Goal: Task Accomplishment & Management: Manage account settings

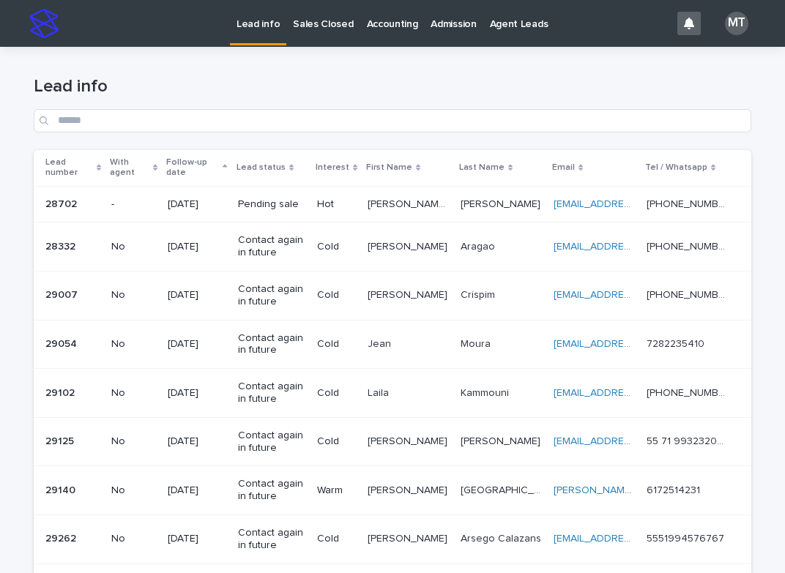
click at [265, 23] on p "Lead info" at bounding box center [258, 15] width 43 height 31
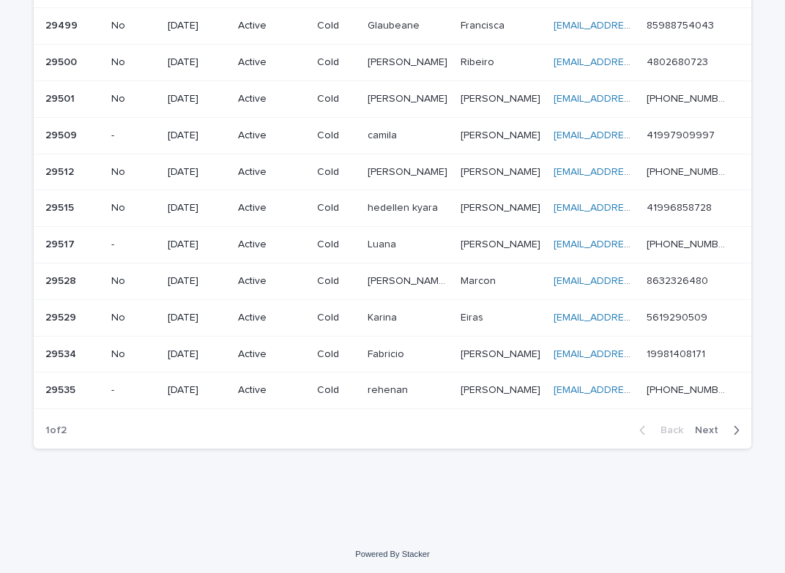
scroll to position [1008, 0]
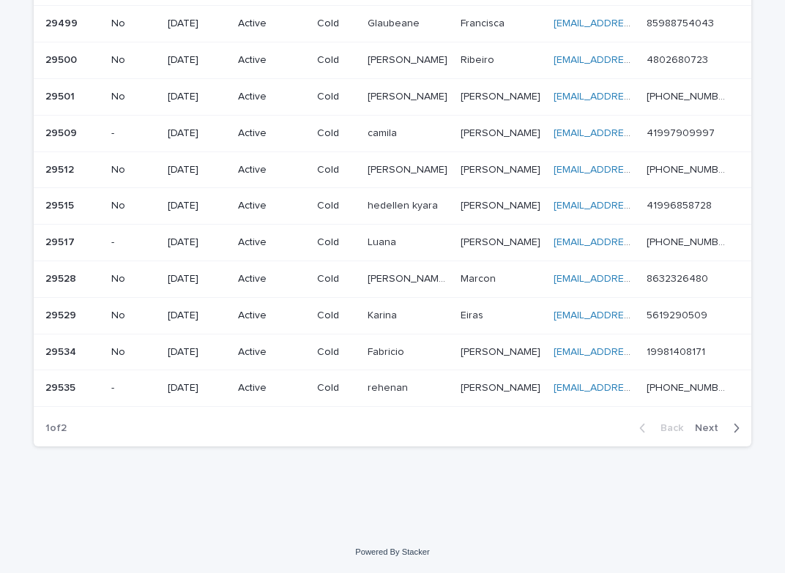
click at [706, 427] on span "Next" at bounding box center [711, 428] width 32 height 10
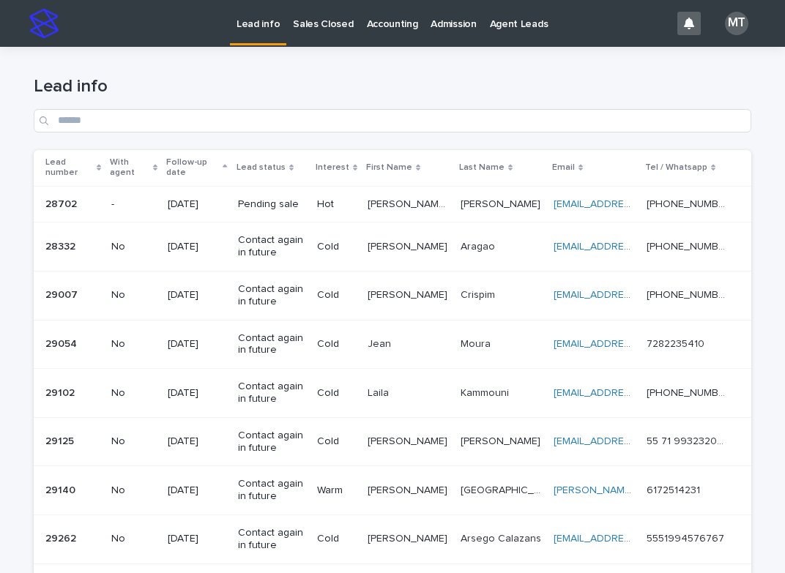
click at [266, 25] on p "Lead info" at bounding box center [258, 15] width 43 height 31
click at [322, 30] on p "Sales Closed" at bounding box center [323, 15] width 60 height 31
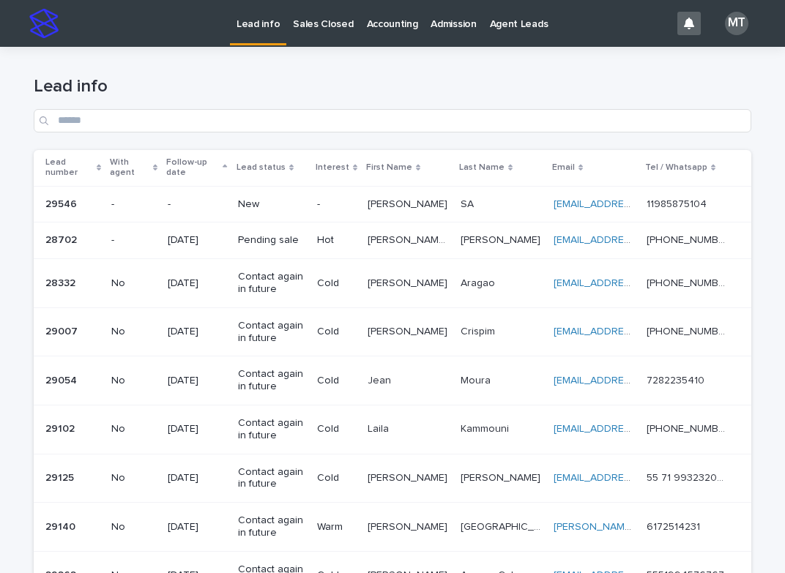
click at [341, 204] on p "-" at bounding box center [336, 204] width 39 height 12
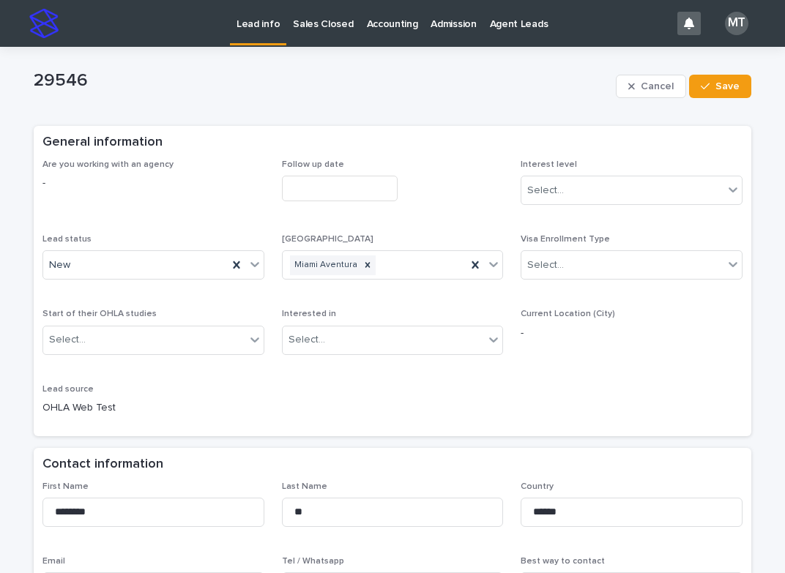
click at [354, 180] on input "text" at bounding box center [340, 189] width 116 height 26
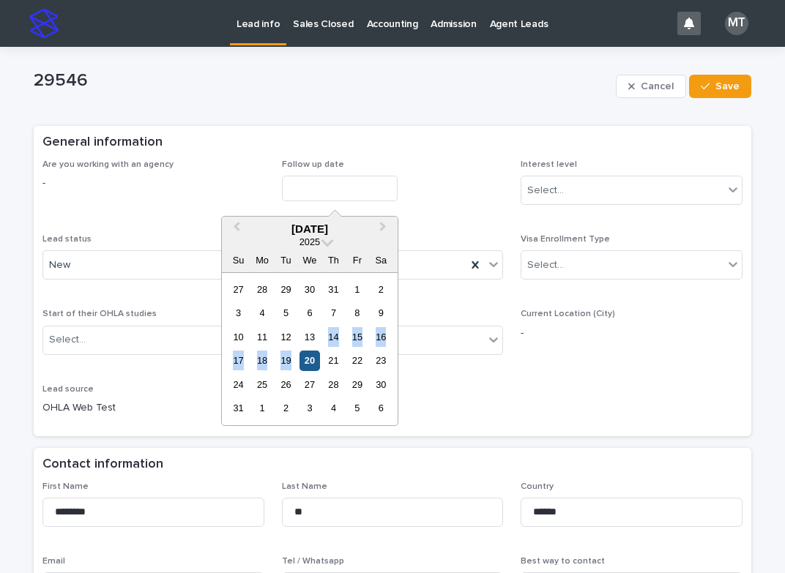
click at [313, 351] on div "27 28 29 30 31 1 2 3 4 5 6 7 8 9 10 11 12 13 14 15 16 17 18 19 20 21 22 23 24 2…" at bounding box center [309, 349] width 166 height 143
click at [315, 365] on div "20" at bounding box center [309, 361] width 20 height 20
type input "**********"
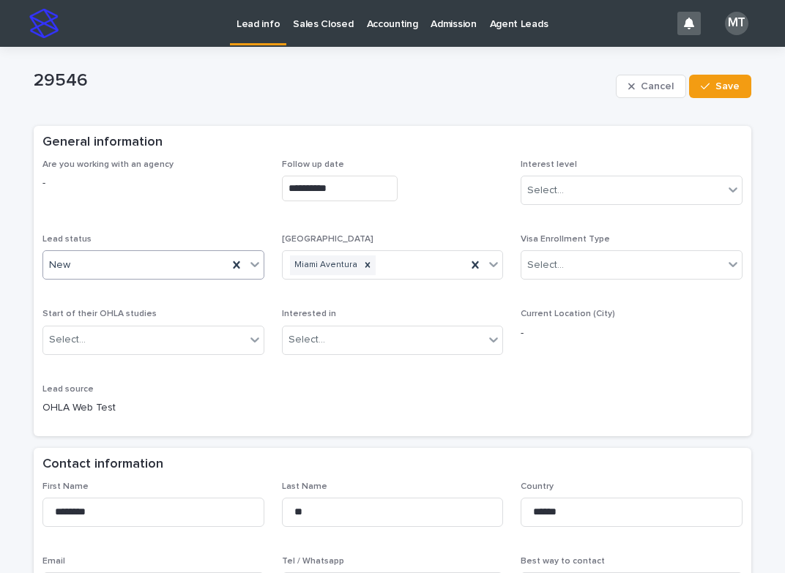
click at [113, 268] on div "New" at bounding box center [135, 265] width 185 height 24
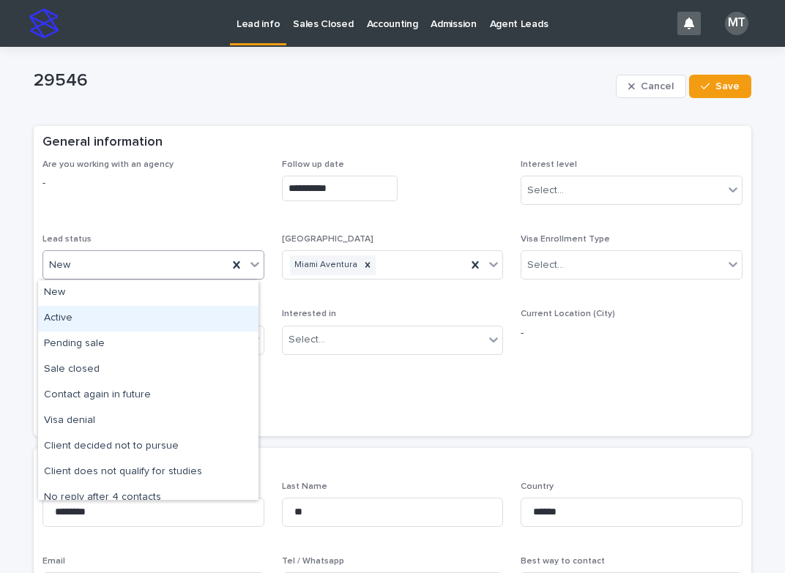
drag, startPoint x: 85, startPoint y: 313, endPoint x: 262, endPoint y: 336, distance: 178.6
click at [85, 314] on div "Active" at bounding box center [148, 319] width 220 height 26
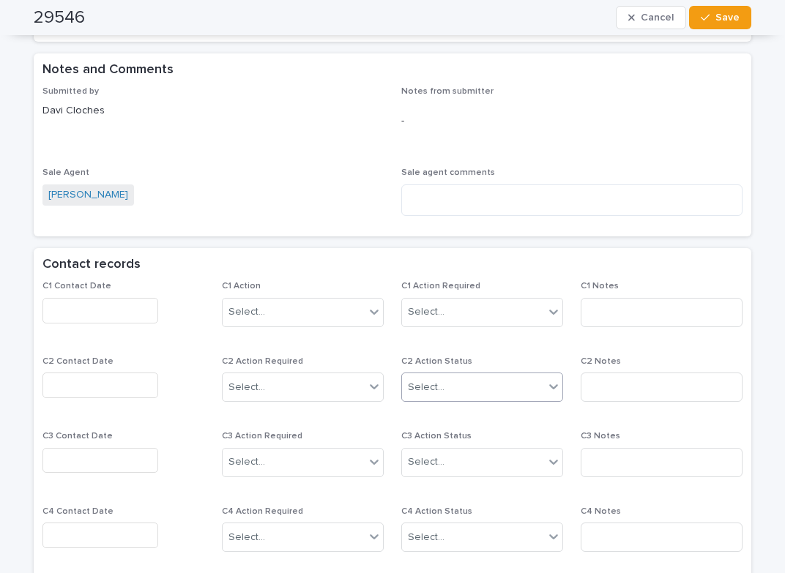
scroll to position [1098, 0]
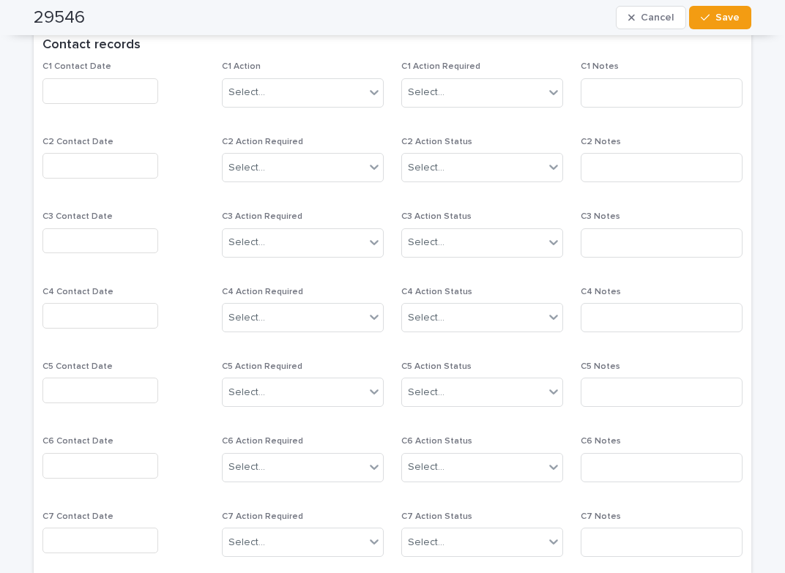
click at [90, 86] on input "text" at bounding box center [100, 91] width 116 height 26
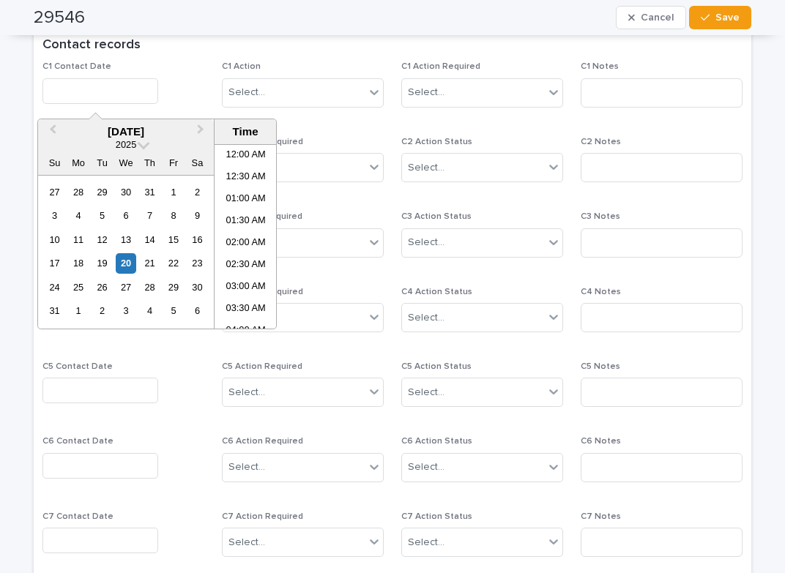
scroll to position [403, 0]
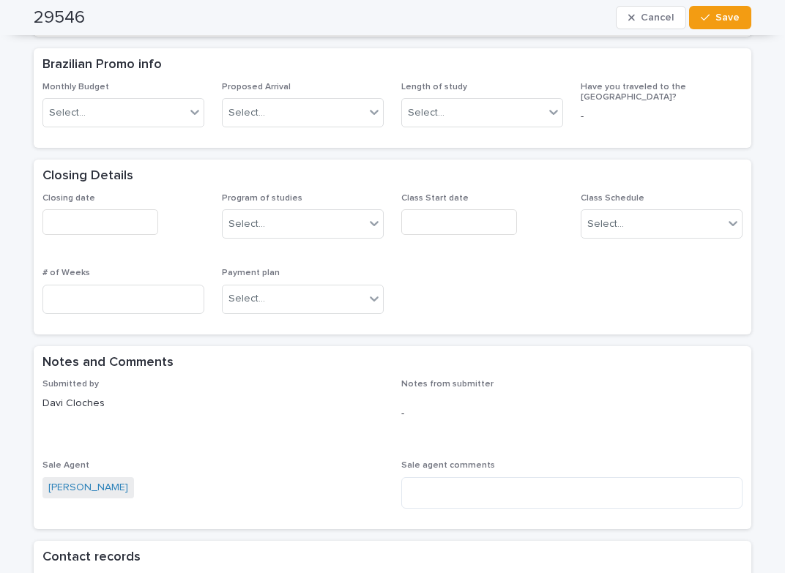
click at [570, 286] on div "Closing date Program of studies Select... Class Start date Class Schedule Selec…" at bounding box center [392, 259] width 700 height 133
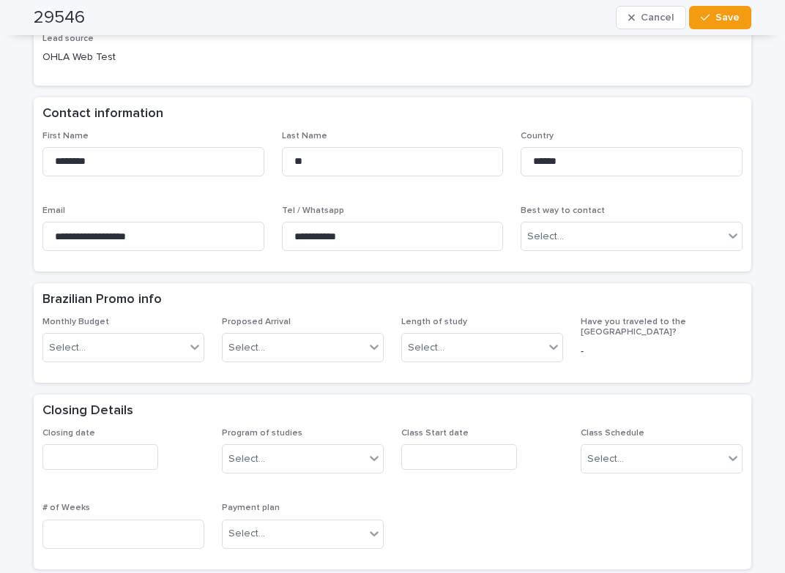
scroll to position [366, 0]
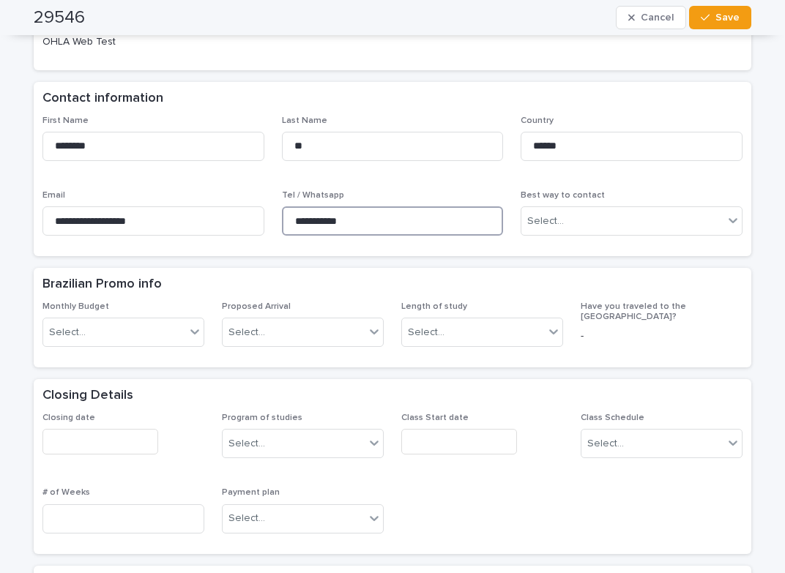
drag, startPoint x: 360, startPoint y: 222, endPoint x: 295, endPoint y: 225, distance: 64.5
click at [295, 225] on input "**********" at bounding box center [393, 220] width 222 height 29
click at [364, 214] on input "**********" at bounding box center [393, 220] width 222 height 29
drag, startPoint x: 370, startPoint y: 220, endPoint x: 278, endPoint y: 218, distance: 92.3
click at [282, 218] on input "**********" at bounding box center [393, 220] width 222 height 29
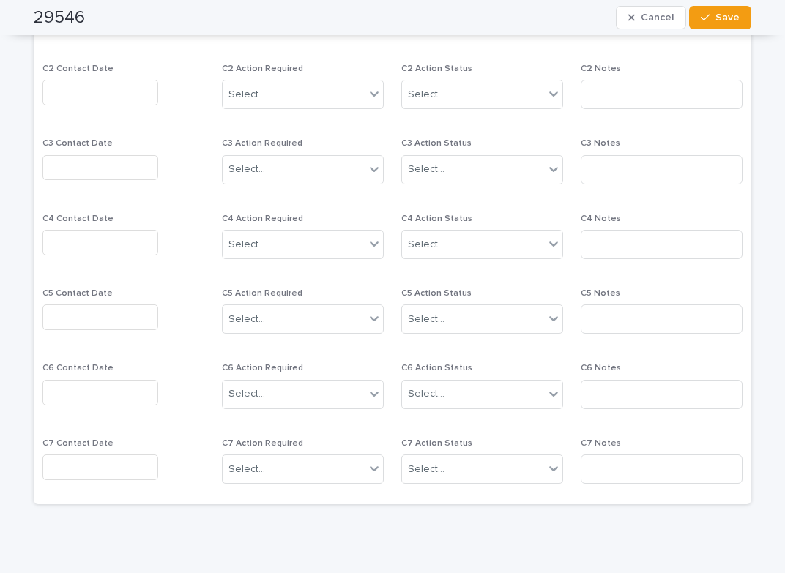
scroll to position [879, 0]
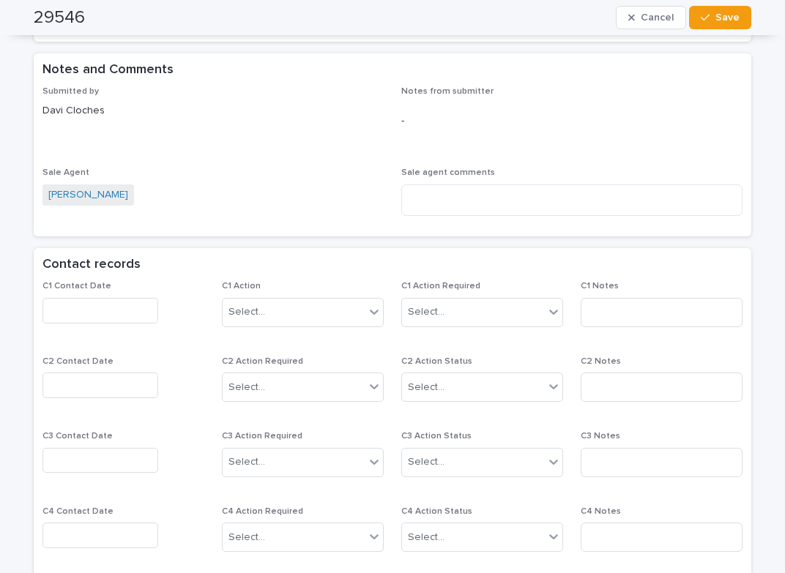
click at [105, 312] on input "text" at bounding box center [100, 311] width 116 height 26
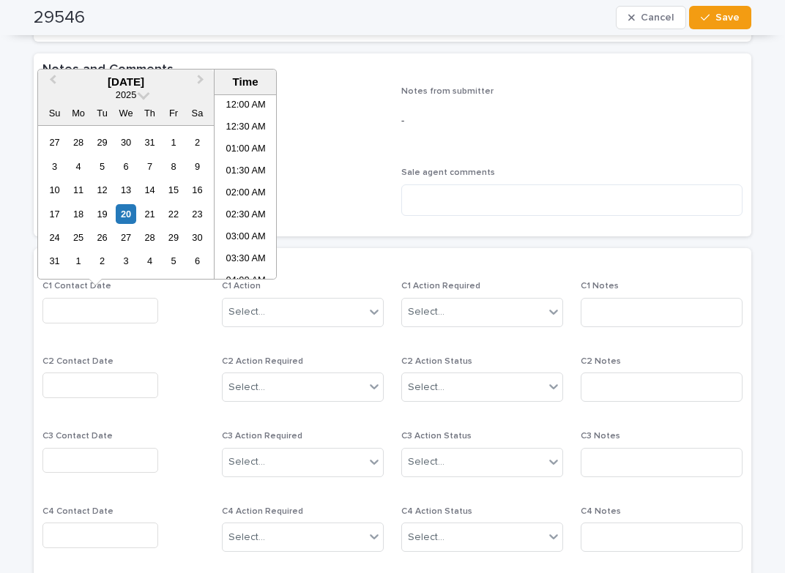
scroll to position [403, 0]
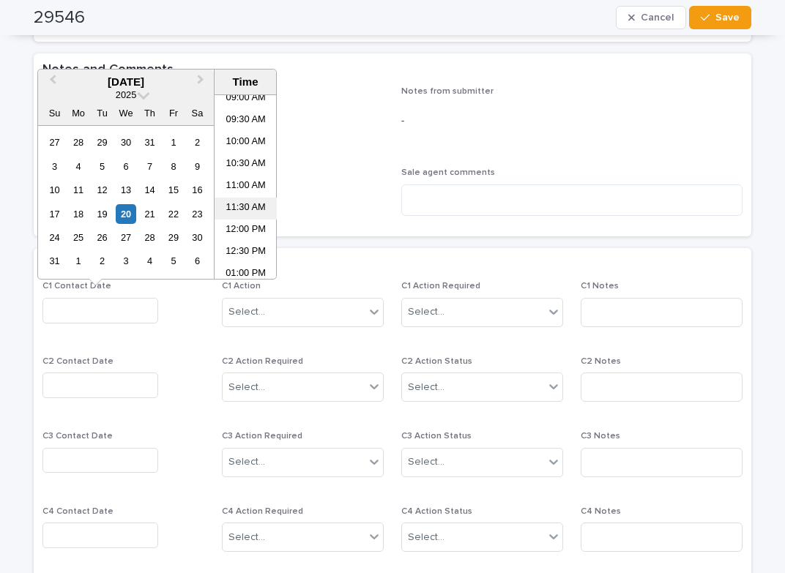
click at [250, 204] on li "11:30 AM" at bounding box center [246, 209] width 62 height 22
type input "**********"
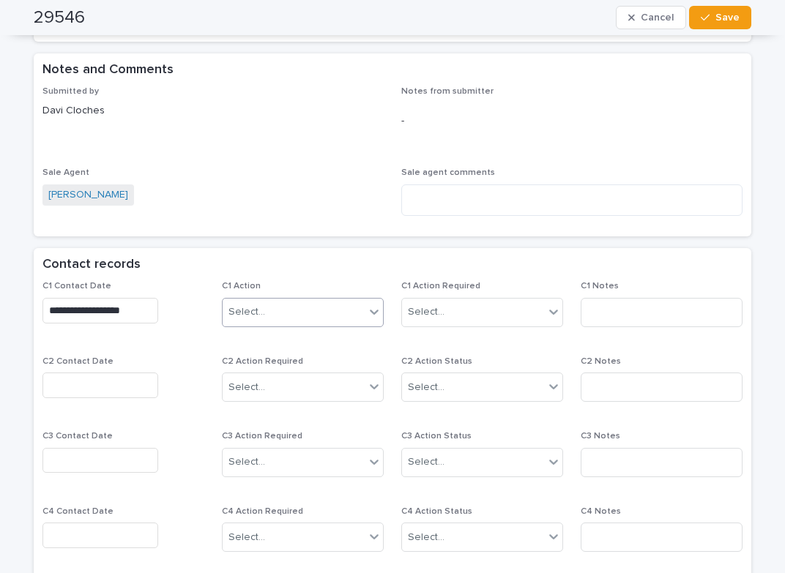
click at [305, 303] on div "Select..." at bounding box center [294, 312] width 142 height 24
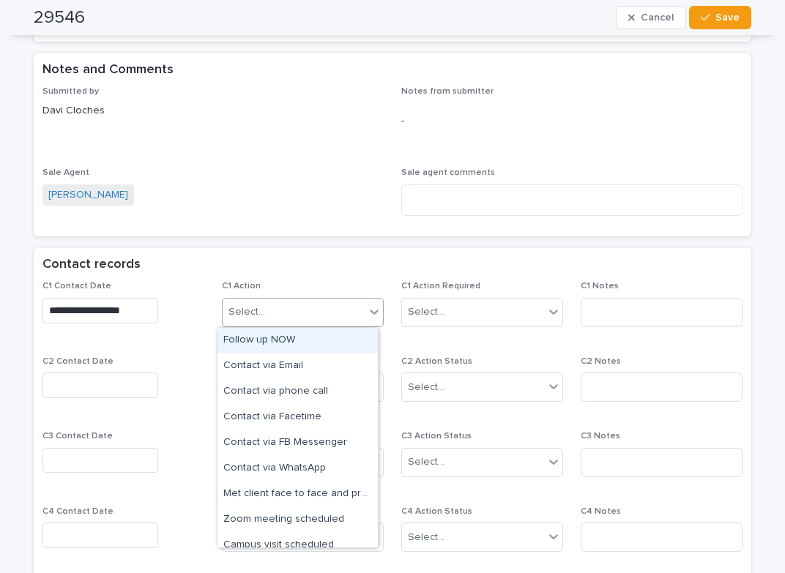
drag, startPoint x: 285, startPoint y: 342, endPoint x: 387, endPoint y: 331, distance: 103.1
click at [289, 342] on div "Follow up NOW" at bounding box center [297, 341] width 160 height 26
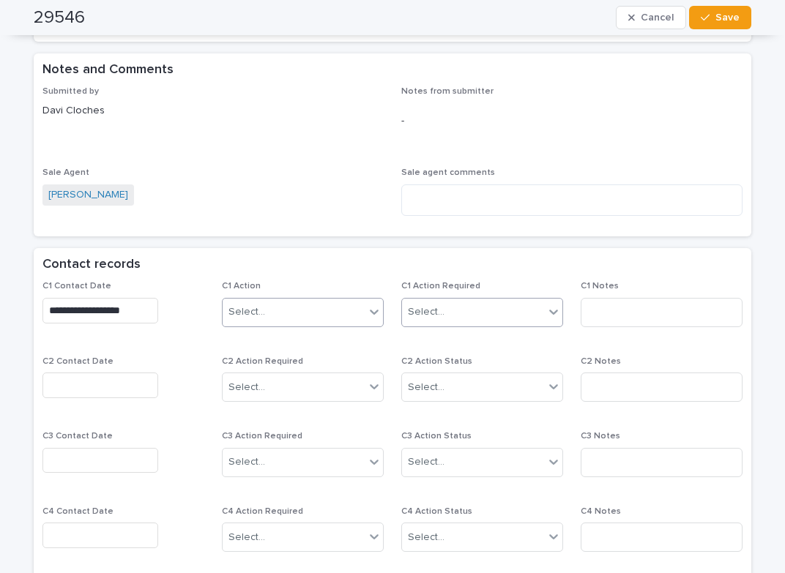
click at [433, 313] on div "Select..." at bounding box center [426, 312] width 37 height 15
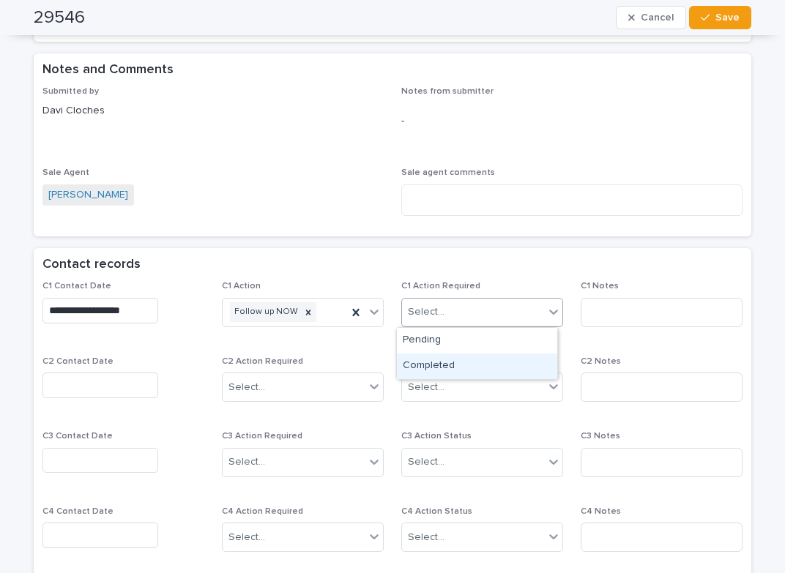
drag, startPoint x: 436, startPoint y: 365, endPoint x: 517, endPoint y: 349, distance: 82.7
click at [436, 365] on div "Completed" at bounding box center [477, 367] width 160 height 26
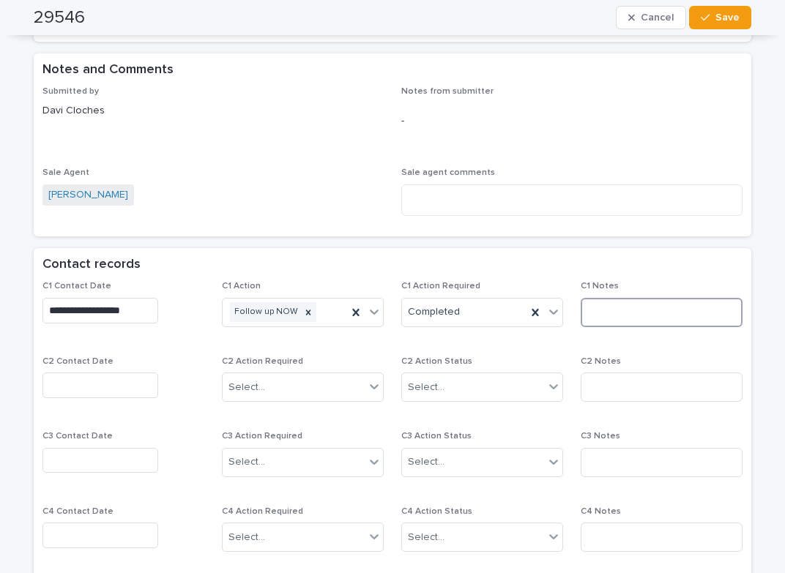
click at [594, 308] on input at bounding box center [662, 312] width 162 height 29
type input "*****"
click at [708, 18] on div "button" at bounding box center [708, 17] width 15 height 10
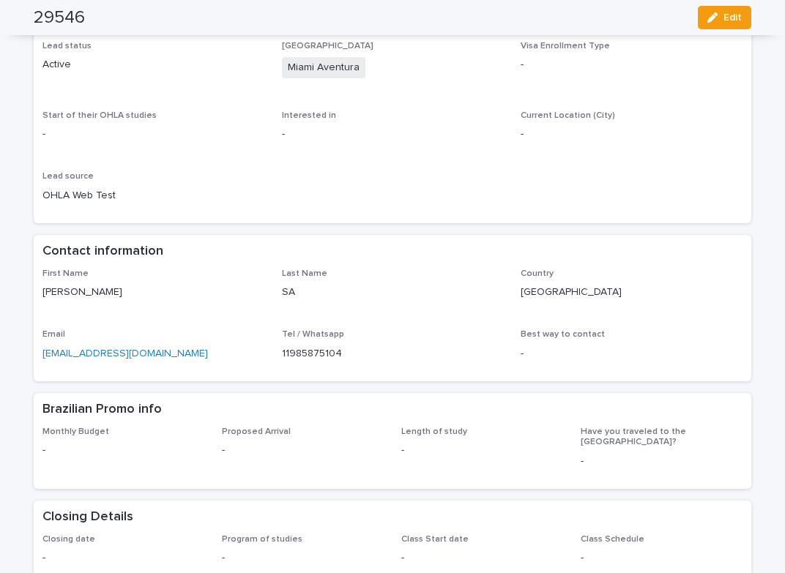
scroll to position [0, 0]
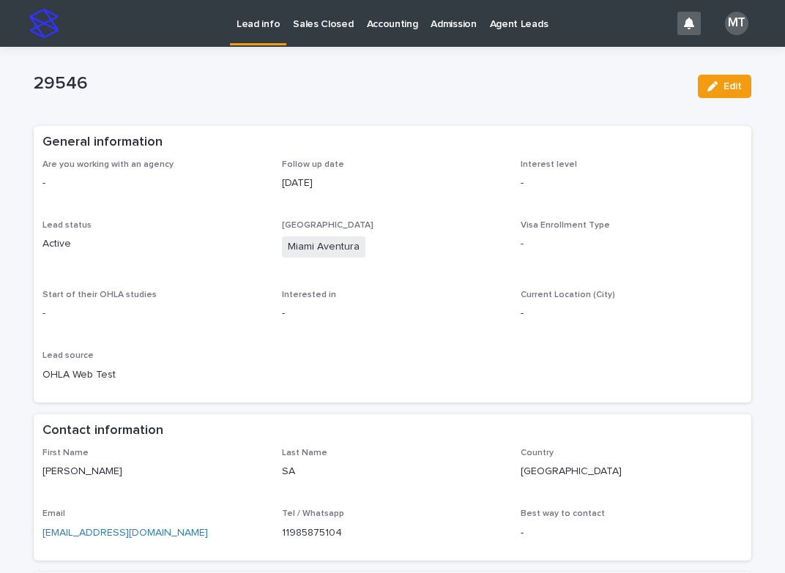
click at [250, 23] on p "Lead info" at bounding box center [258, 15] width 43 height 31
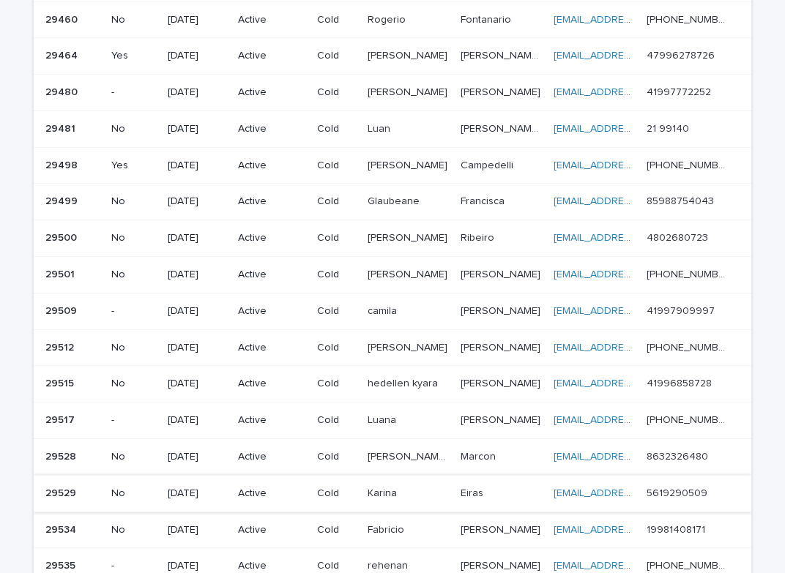
scroll to position [1008, 0]
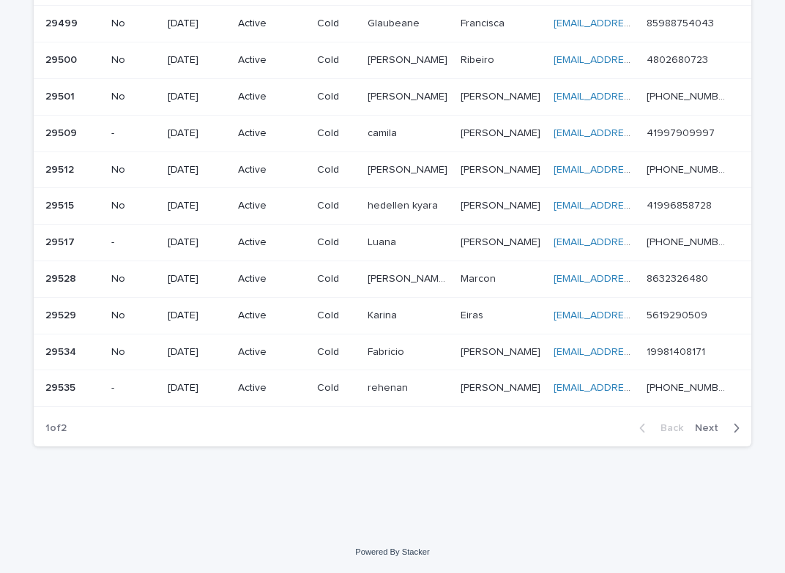
click at [707, 426] on span "Next" at bounding box center [711, 428] width 32 height 10
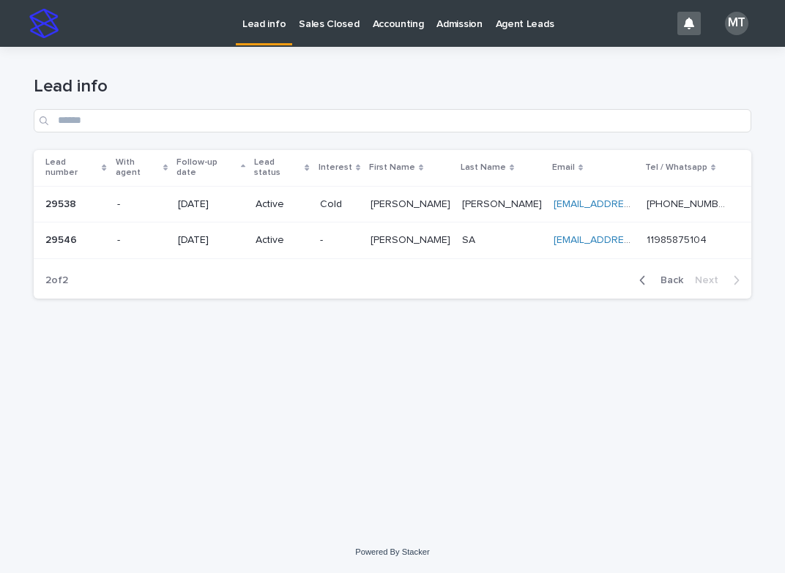
click at [359, 234] on p "-" at bounding box center [339, 240] width 39 height 12
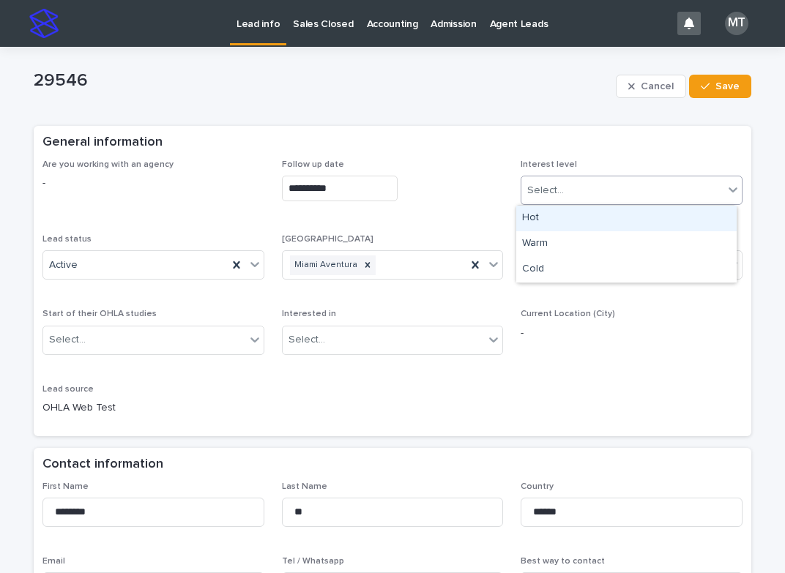
click at [544, 188] on div "Select..." at bounding box center [545, 190] width 37 height 15
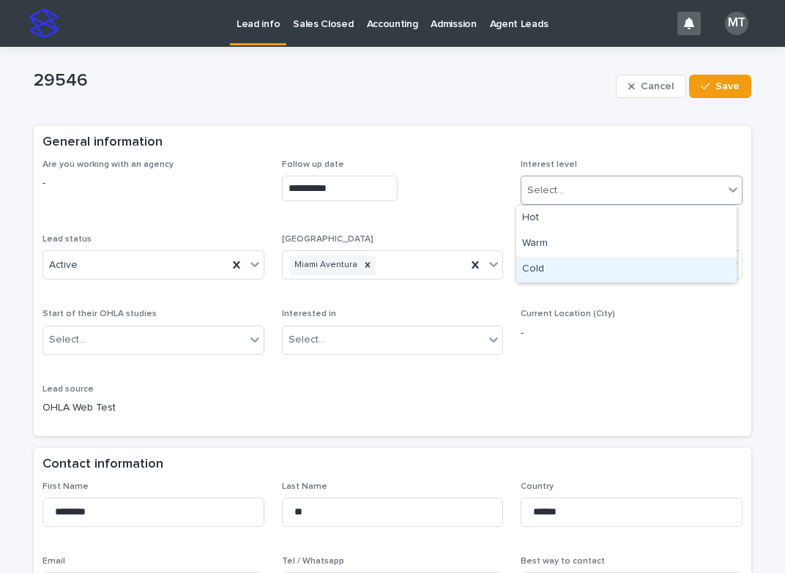
click at [525, 270] on div "Cold" at bounding box center [626, 270] width 220 height 26
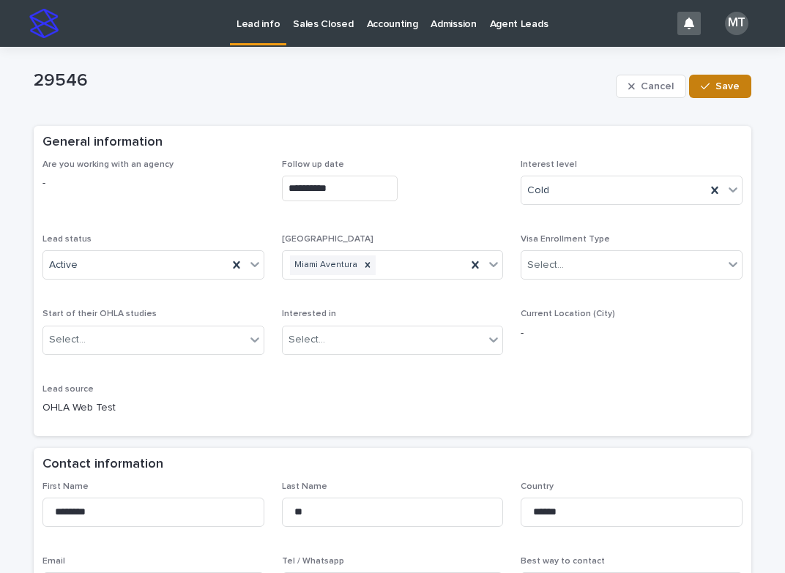
click at [720, 85] on span "Save" at bounding box center [727, 86] width 24 height 10
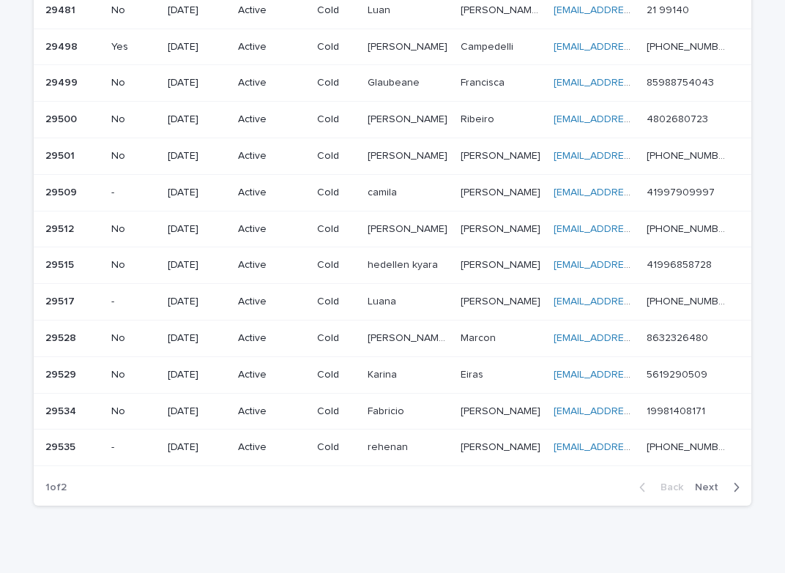
scroll to position [1008, 0]
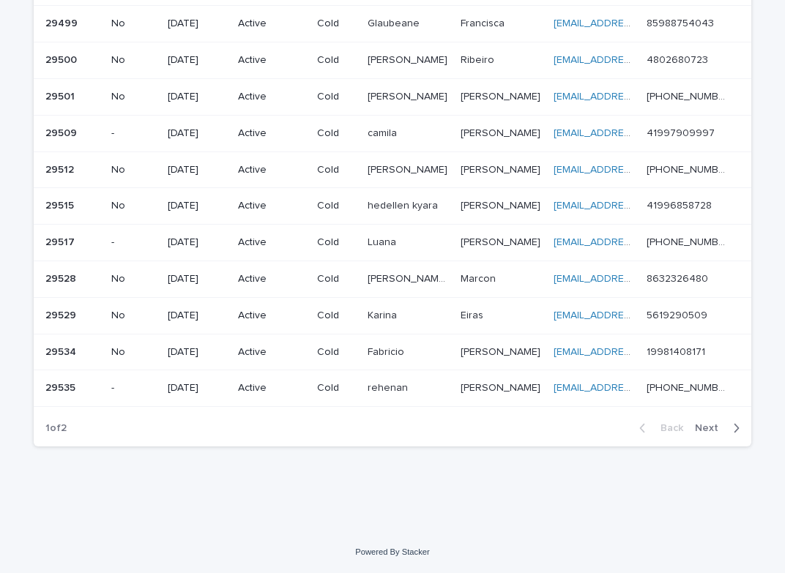
drag, startPoint x: 702, startPoint y: 426, endPoint x: 358, endPoint y: 366, distance: 349.3
click at [701, 427] on span "Next" at bounding box center [711, 428] width 32 height 10
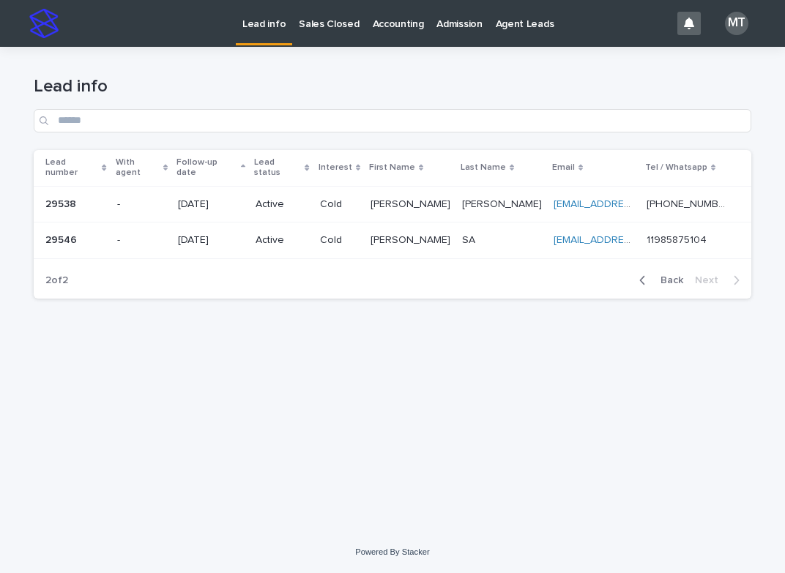
click at [280, 23] on p "Lead info" at bounding box center [263, 15] width 43 height 31
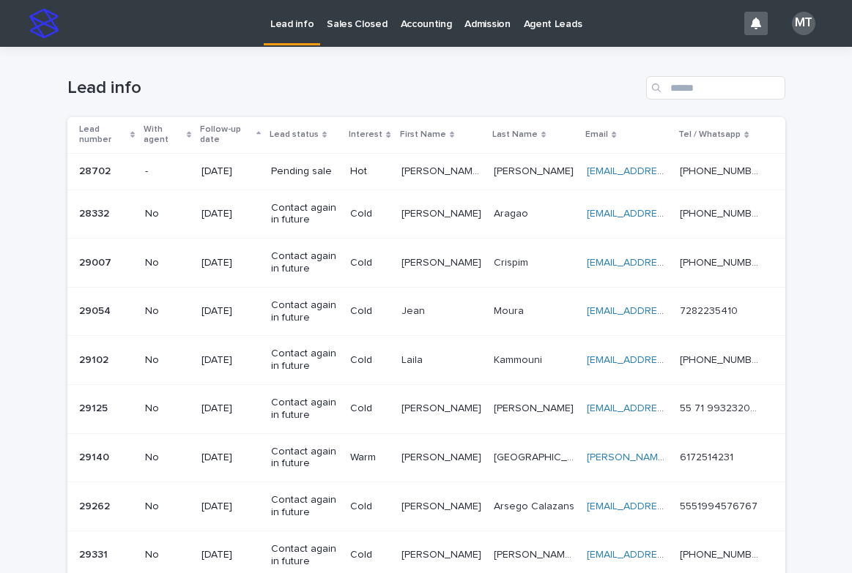
click at [291, 23] on p "Lead info" at bounding box center [291, 15] width 43 height 31
click at [681, 83] on input "Search" at bounding box center [715, 87] width 139 height 23
paste input "*******"
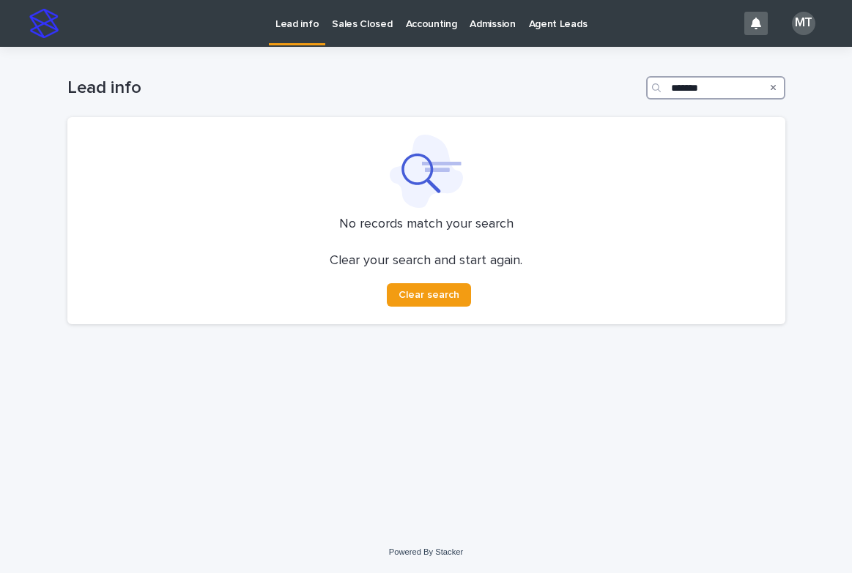
drag, startPoint x: 678, startPoint y: 83, endPoint x: 701, endPoint y: 66, distance: 28.7
click at [679, 87] on input "*******" at bounding box center [715, 87] width 139 height 23
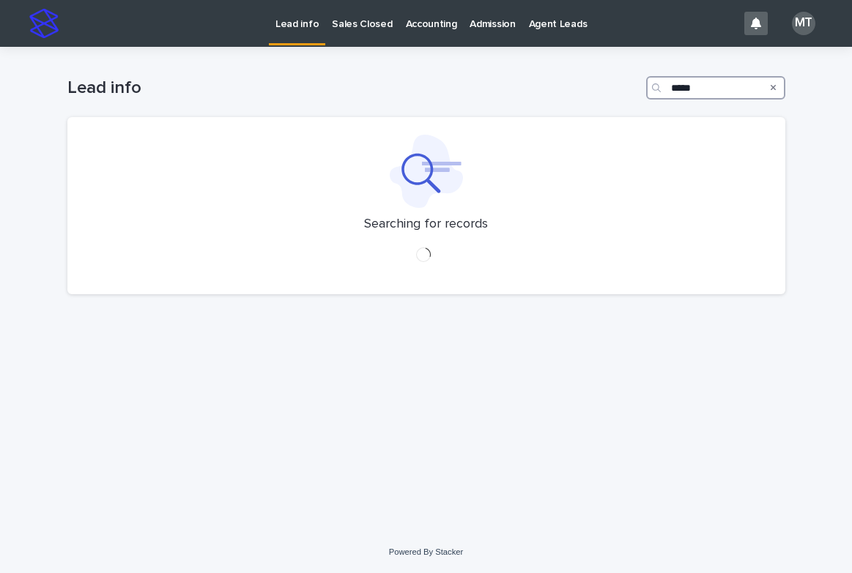
type input "*****"
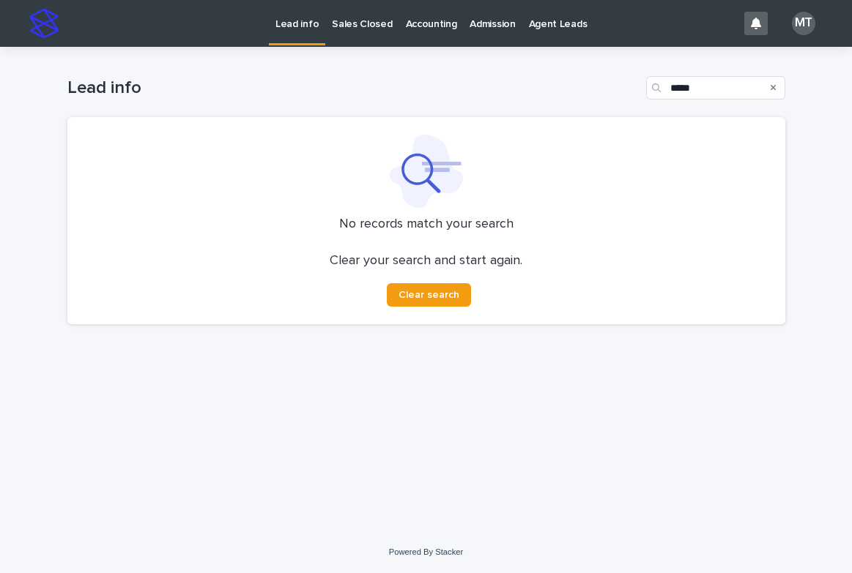
click at [783, 87] on div "Search" at bounding box center [772, 87] width 23 height 23
click at [307, 24] on p "Lead info" at bounding box center [296, 15] width 43 height 31
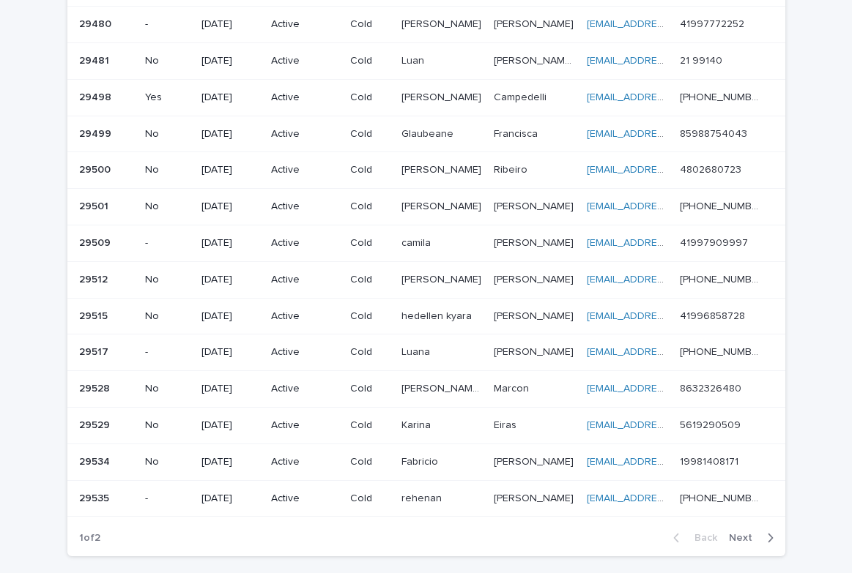
scroll to position [879, 0]
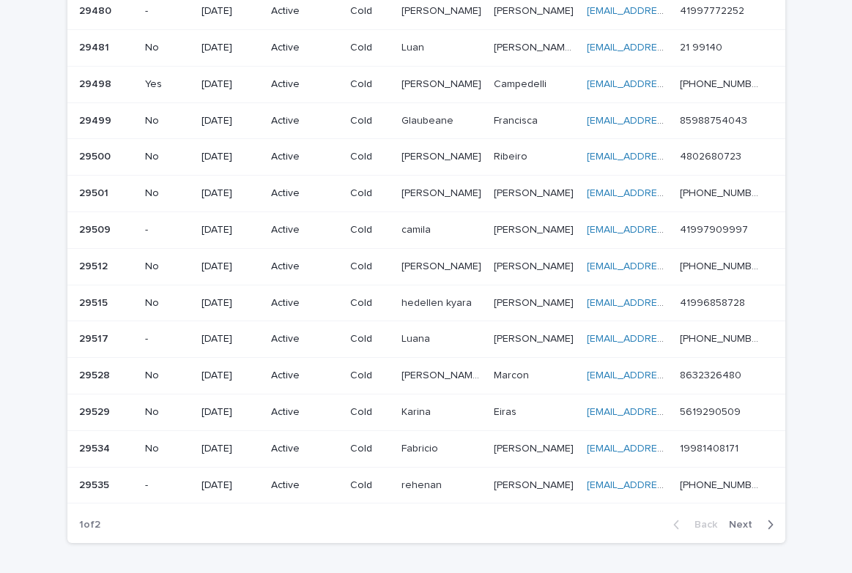
click at [734, 517] on div "Back Next" at bounding box center [723, 525] width 124 height 37
click at [742, 532] on div "Back Next" at bounding box center [723, 525] width 124 height 37
drag, startPoint x: 734, startPoint y: 524, endPoint x: 650, endPoint y: 515, distance: 83.9
click at [734, 524] on span "Next" at bounding box center [745, 525] width 32 height 10
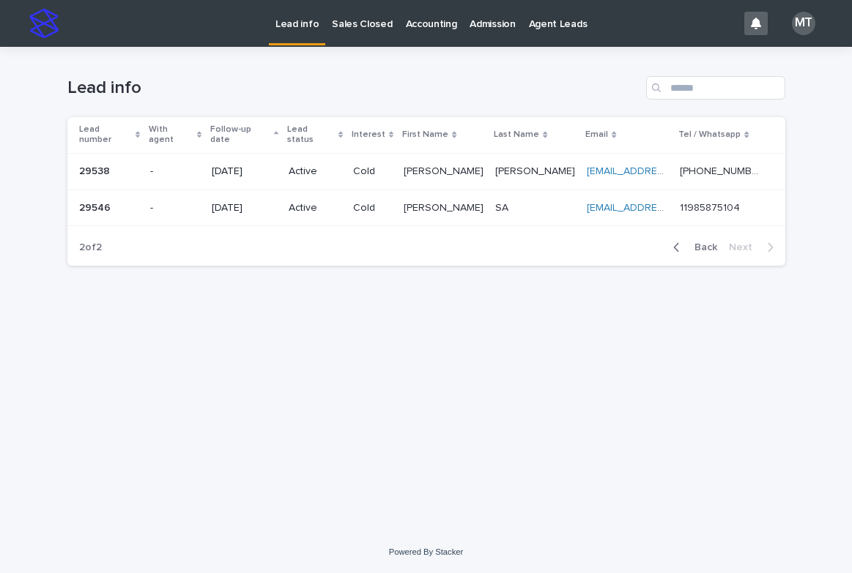
click at [707, 242] on button "Back" at bounding box center [692, 247] width 62 height 13
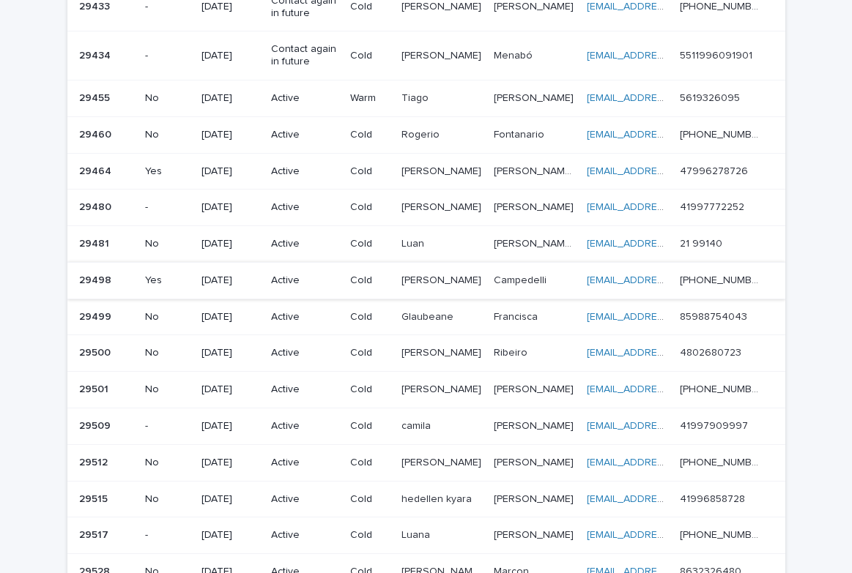
scroll to position [609, 0]
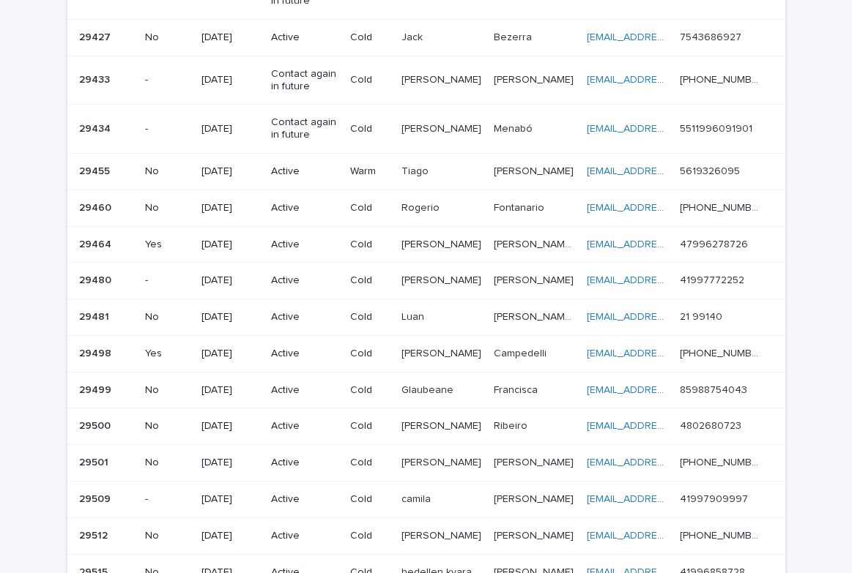
click at [264, 272] on td "[DATE]" at bounding box center [230, 281] width 70 height 37
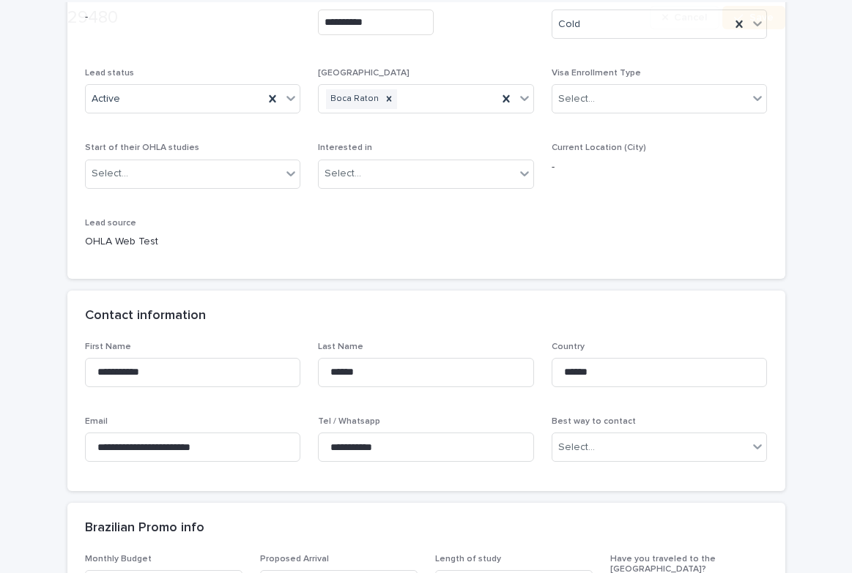
scroll to position [220, 0]
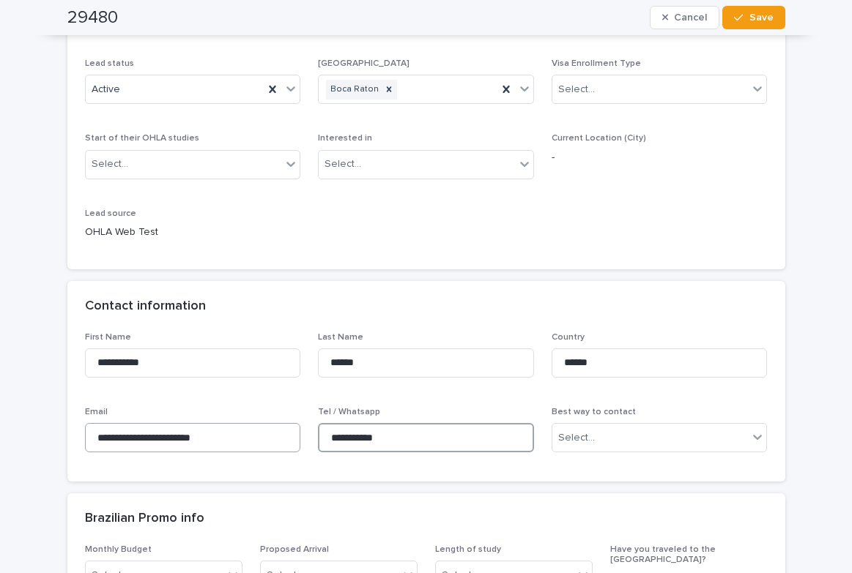
drag, startPoint x: 406, startPoint y: 433, endPoint x: 252, endPoint y: 425, distance: 154.0
click at [252, 425] on div "**********" at bounding box center [426, 398] width 682 height 133
click at [719, 332] on p "Country" at bounding box center [659, 337] width 216 height 10
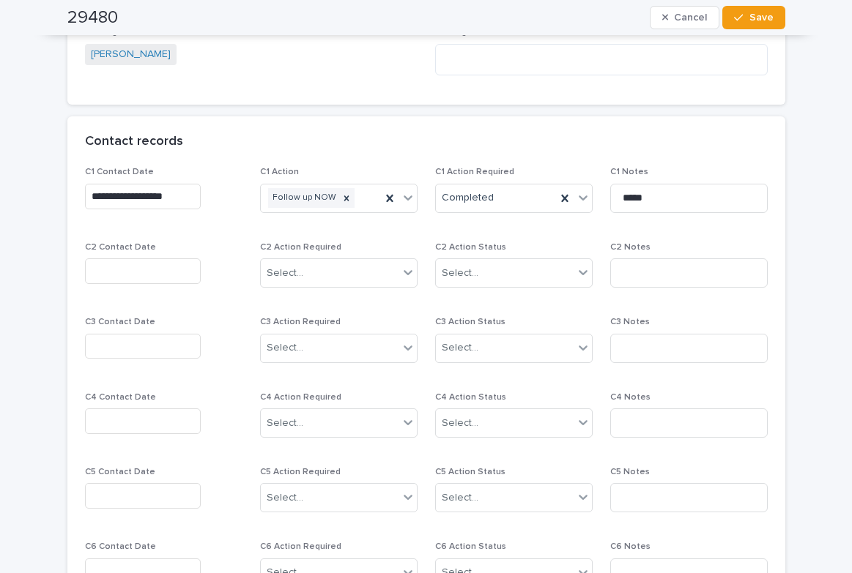
scroll to position [1172, 0]
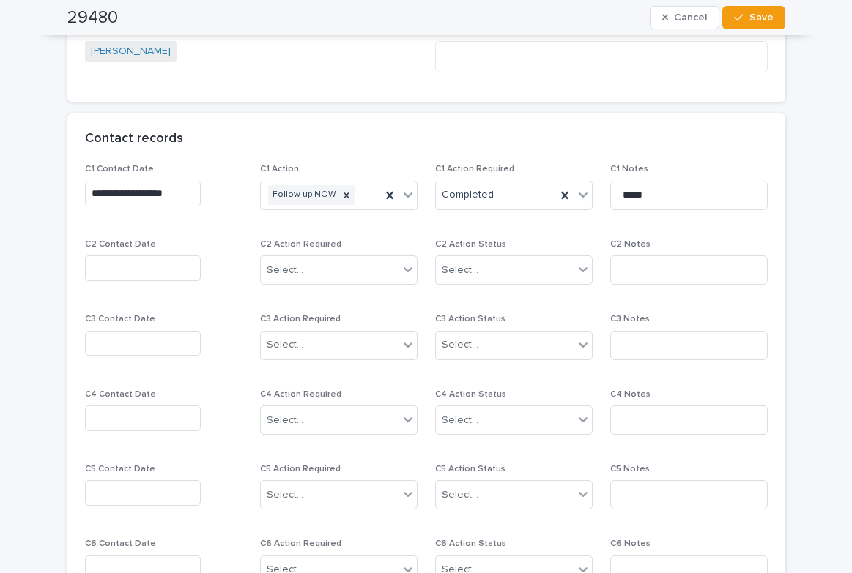
click at [141, 268] on input "text" at bounding box center [143, 269] width 116 height 26
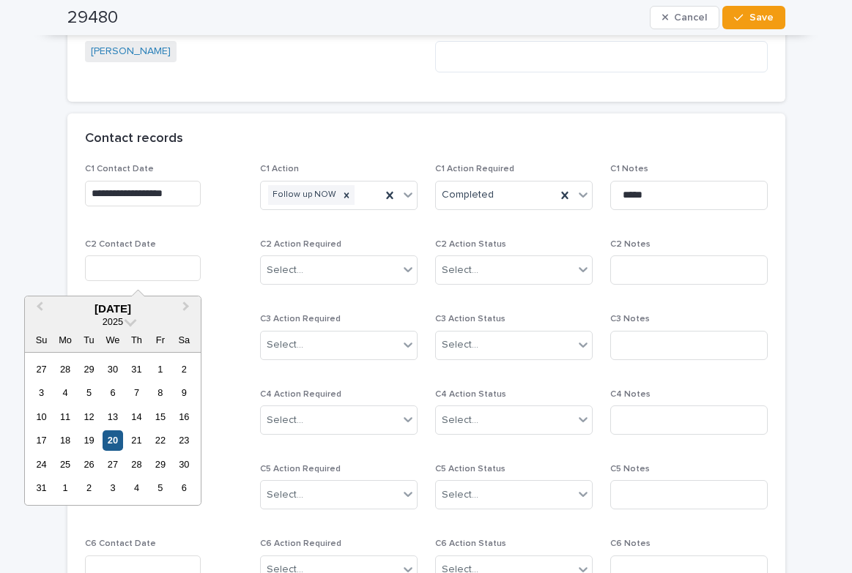
click at [114, 436] on div "20" at bounding box center [113, 441] width 20 height 20
type input "**********"
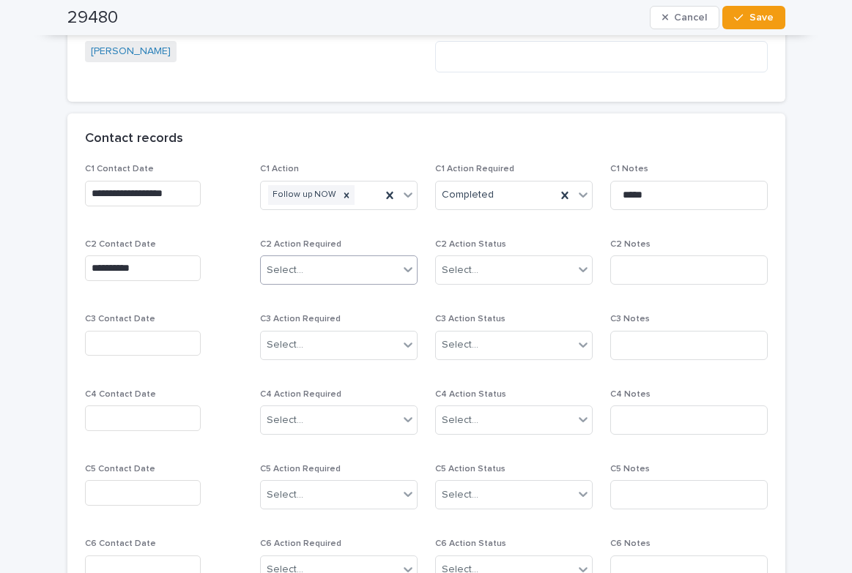
click at [305, 268] on input "text" at bounding box center [305, 270] width 1 height 12
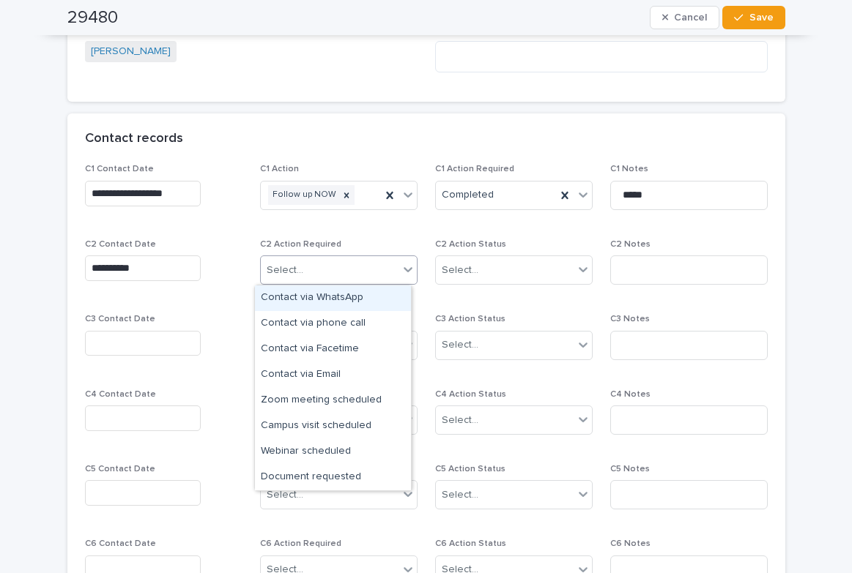
click at [308, 299] on div "Contact via WhatsApp" at bounding box center [333, 299] width 156 height 26
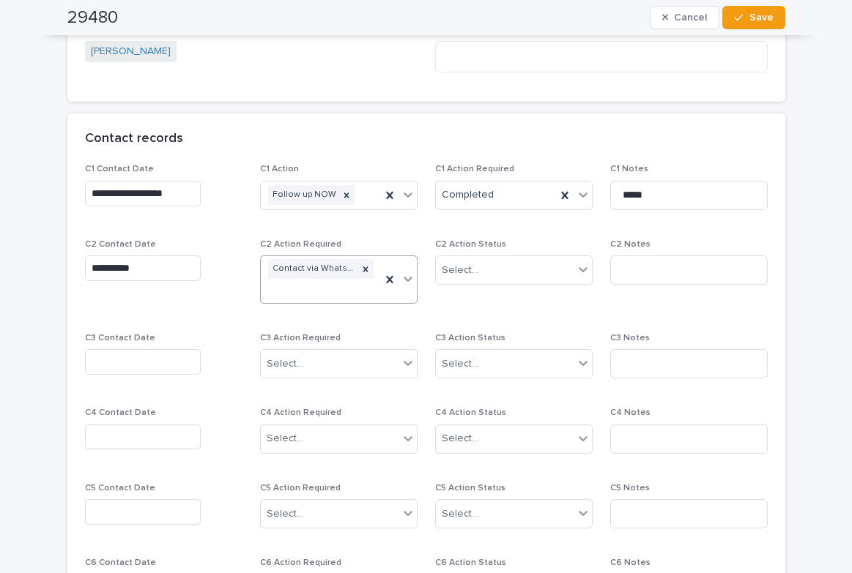
click at [403, 277] on icon at bounding box center [408, 279] width 15 height 15
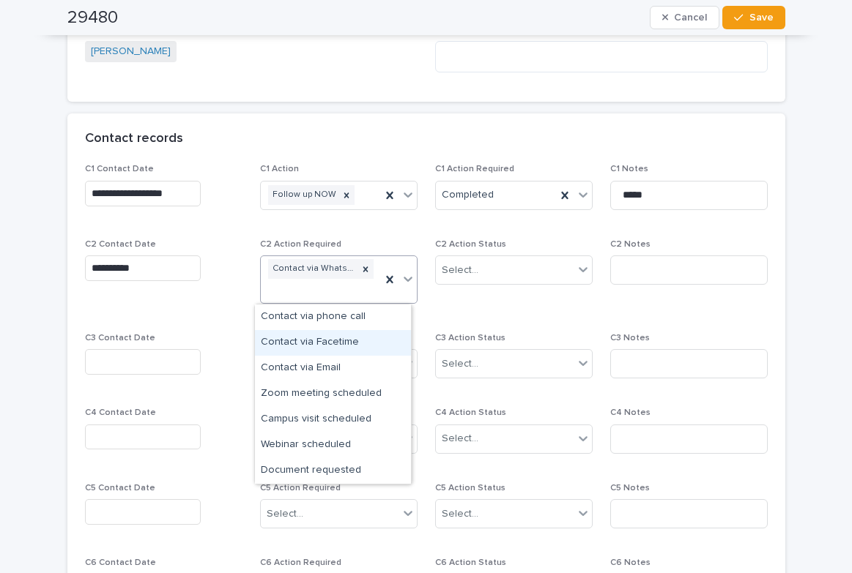
click at [305, 343] on div "Contact via Facetime" at bounding box center [333, 343] width 156 height 26
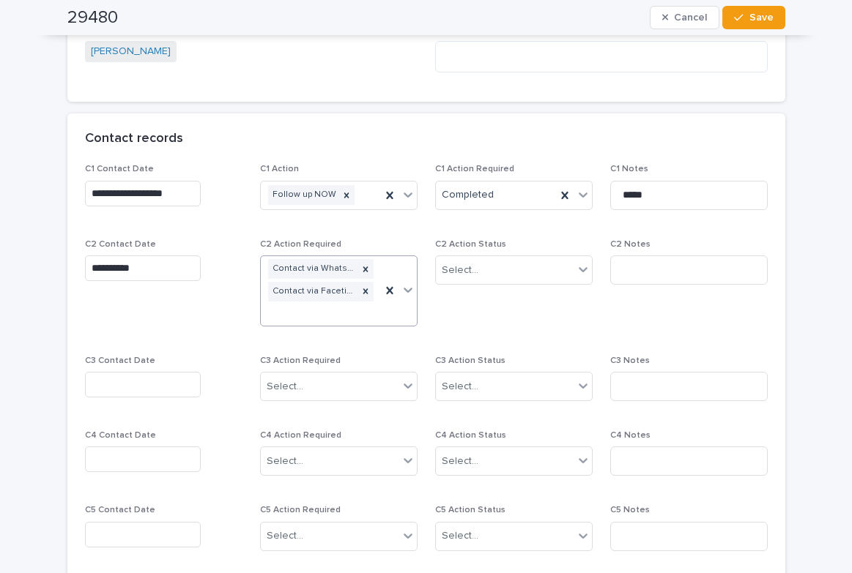
click at [402, 284] on icon at bounding box center [408, 290] width 15 height 15
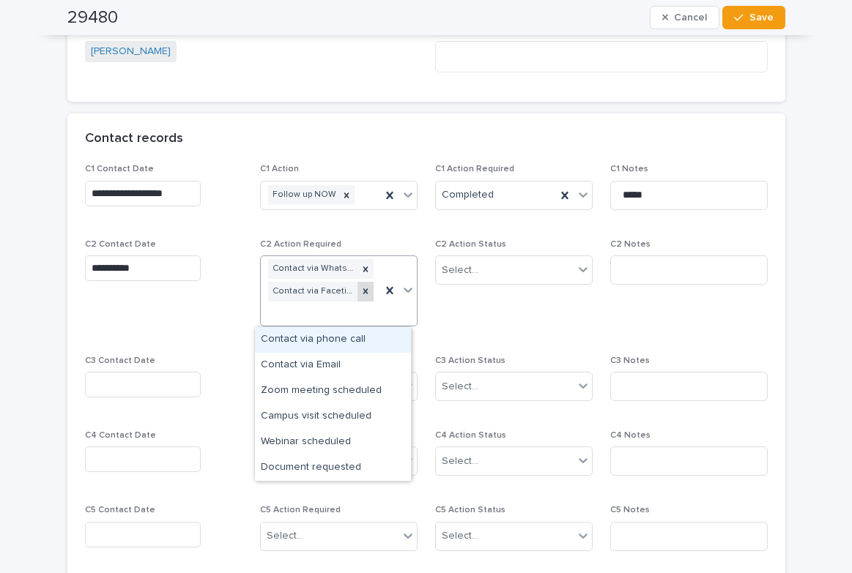
click at [362, 293] on icon at bounding box center [364, 291] width 5 height 5
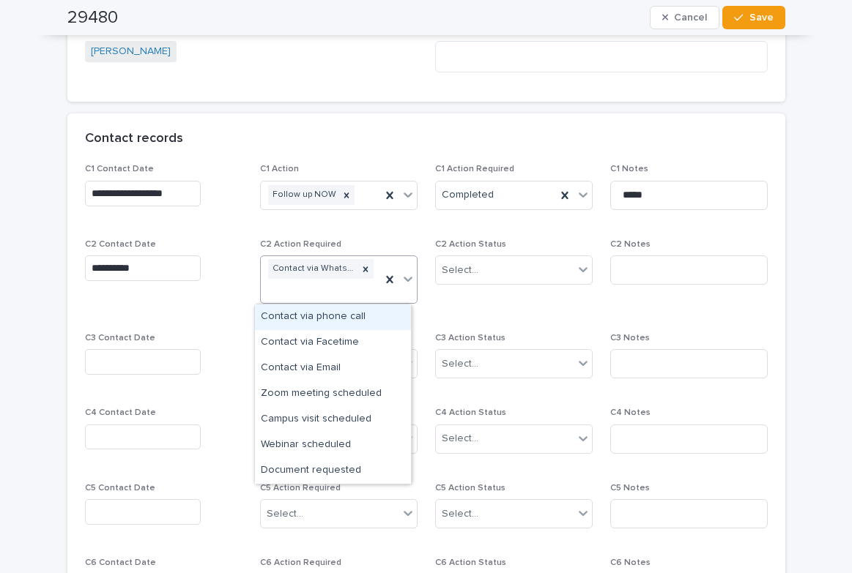
click at [319, 316] on div "Contact via phone call" at bounding box center [333, 318] width 156 height 26
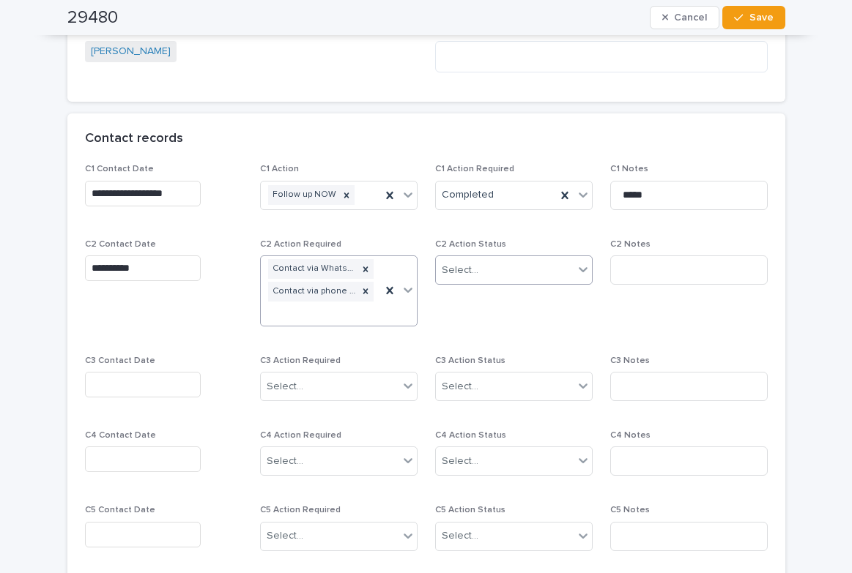
click at [537, 273] on div "Select..." at bounding box center [505, 270] width 138 height 24
click at [477, 322] on div "Completed" at bounding box center [508, 324] width 156 height 26
click at [622, 265] on input at bounding box center [688, 270] width 157 height 29
type input "*********"
click at [738, 17] on icon "button" at bounding box center [738, 17] width 9 height 10
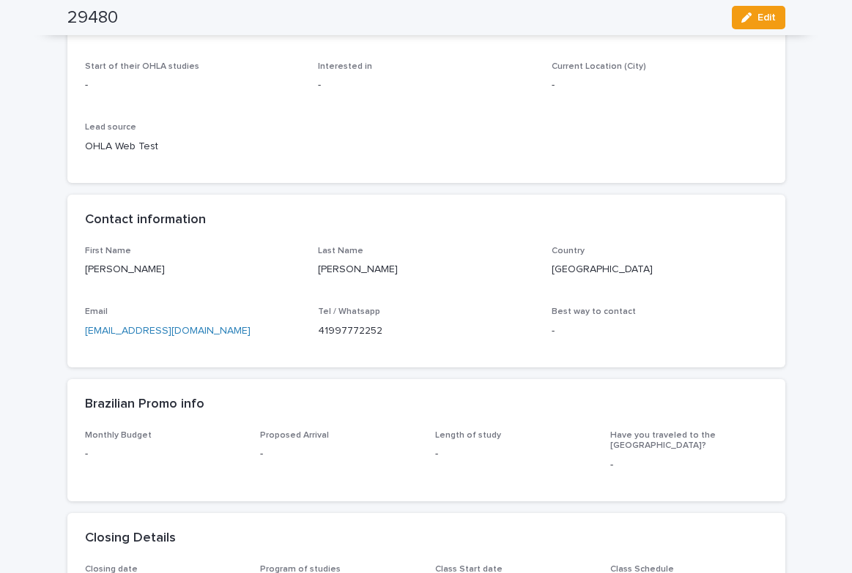
scroll to position [0, 0]
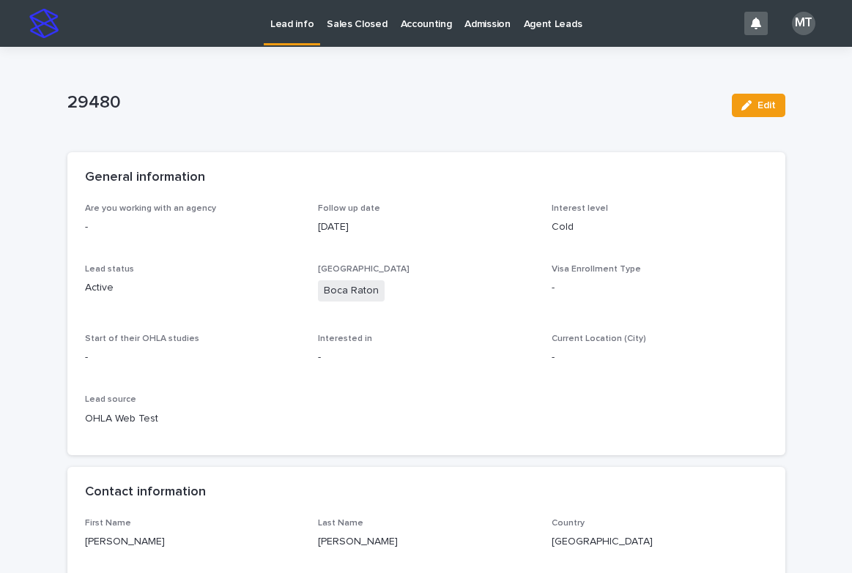
click at [280, 26] on p "Lead info" at bounding box center [291, 15] width 43 height 31
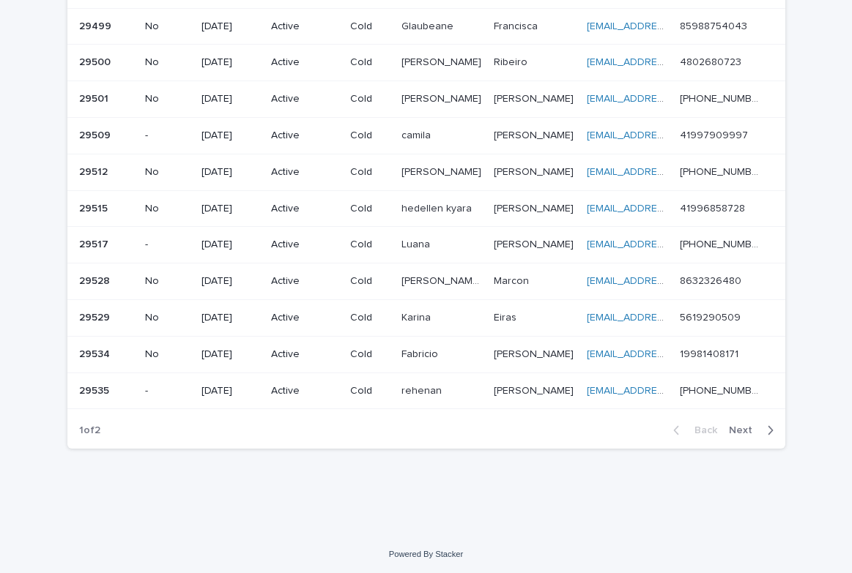
scroll to position [975, 0]
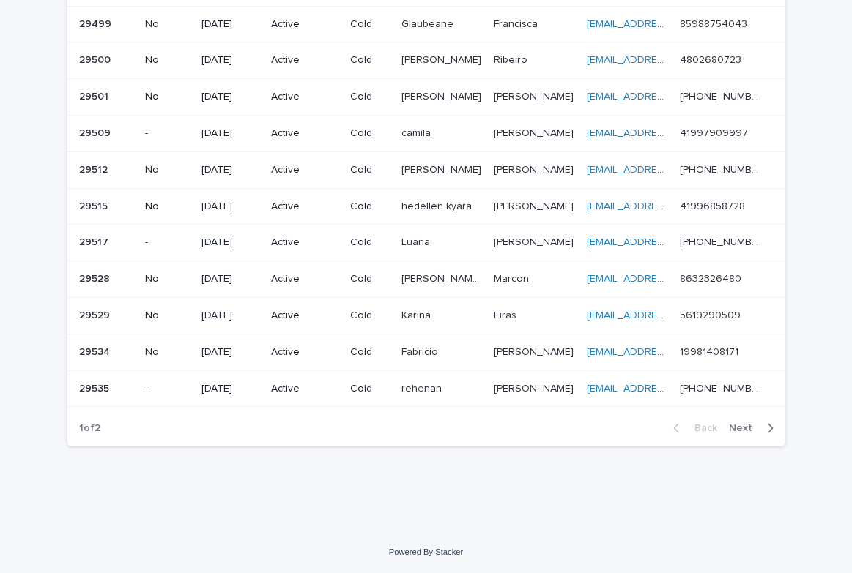
click at [734, 430] on span "Next" at bounding box center [745, 428] width 32 height 10
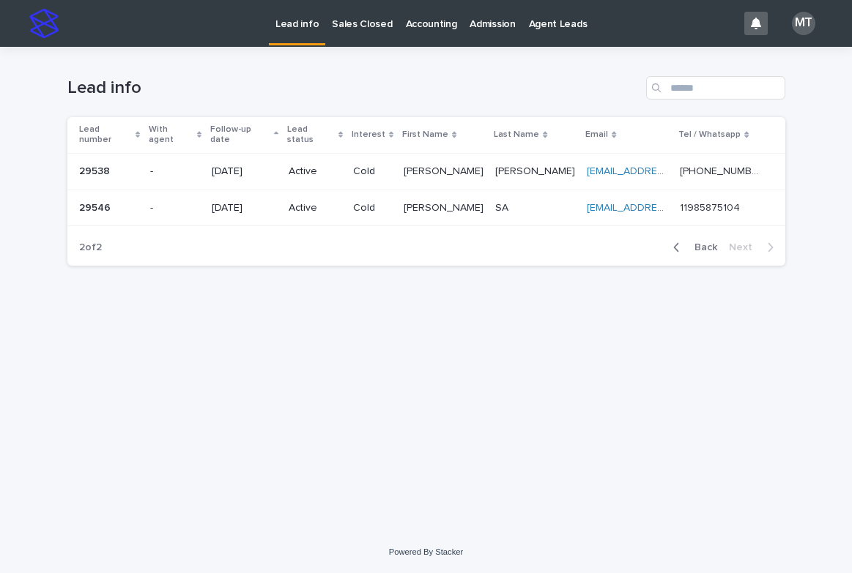
click at [308, 21] on p "Lead info" at bounding box center [296, 15] width 43 height 31
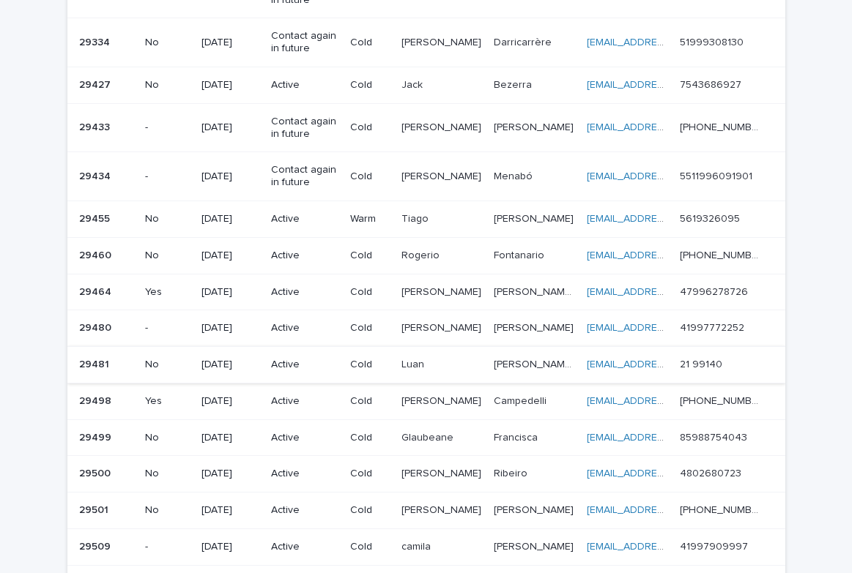
scroll to position [536, 0]
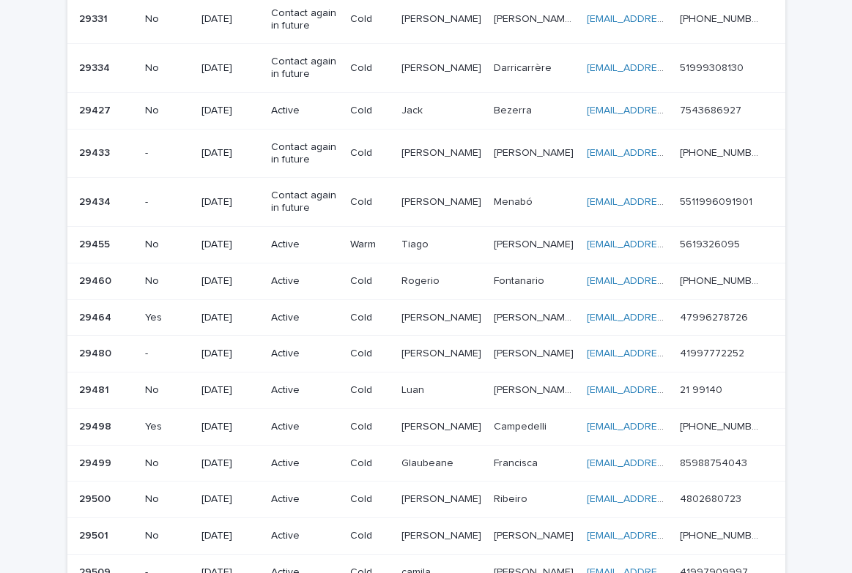
click at [419, 326] on div "Ítalo Augusto Ítalo Augusto" at bounding box center [441, 318] width 81 height 24
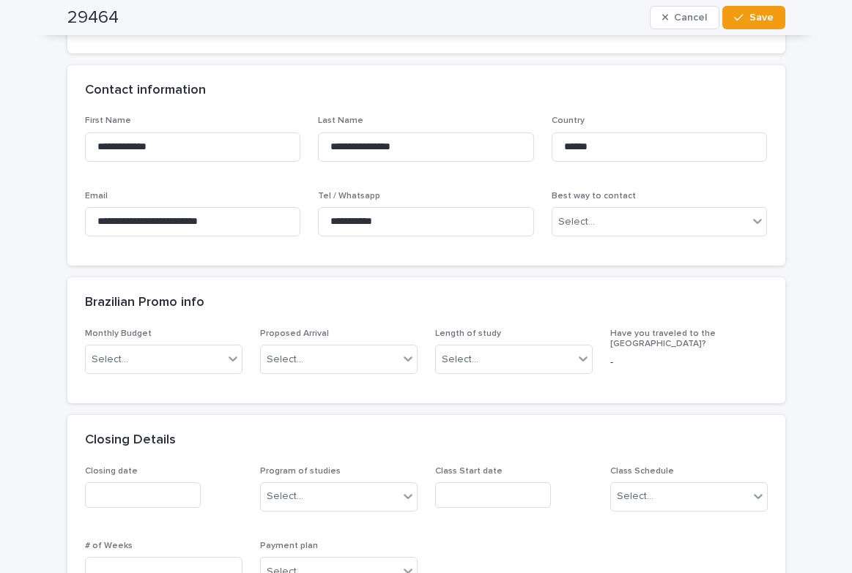
scroll to position [439, 0]
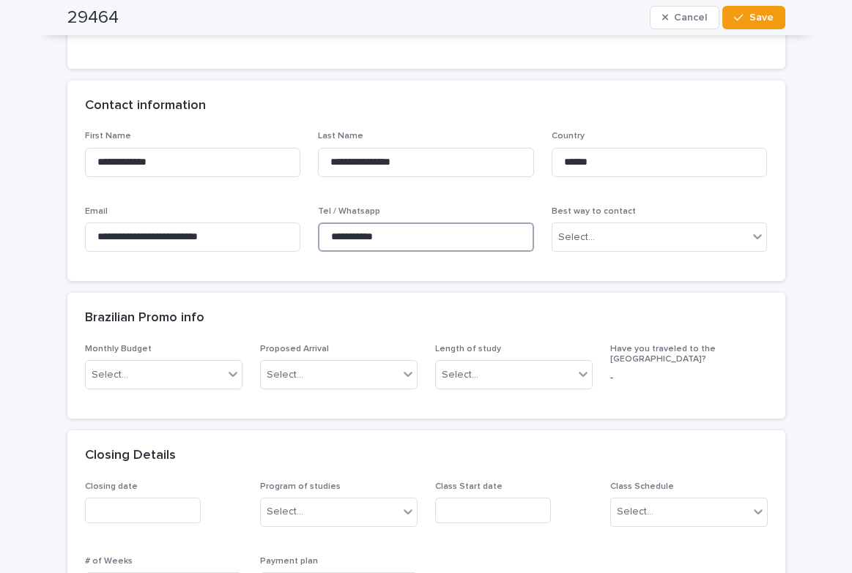
drag, startPoint x: 407, startPoint y: 228, endPoint x: 323, endPoint y: 219, distance: 84.7
click at [323, 219] on div "**********" at bounding box center [426, 234] width 216 height 57
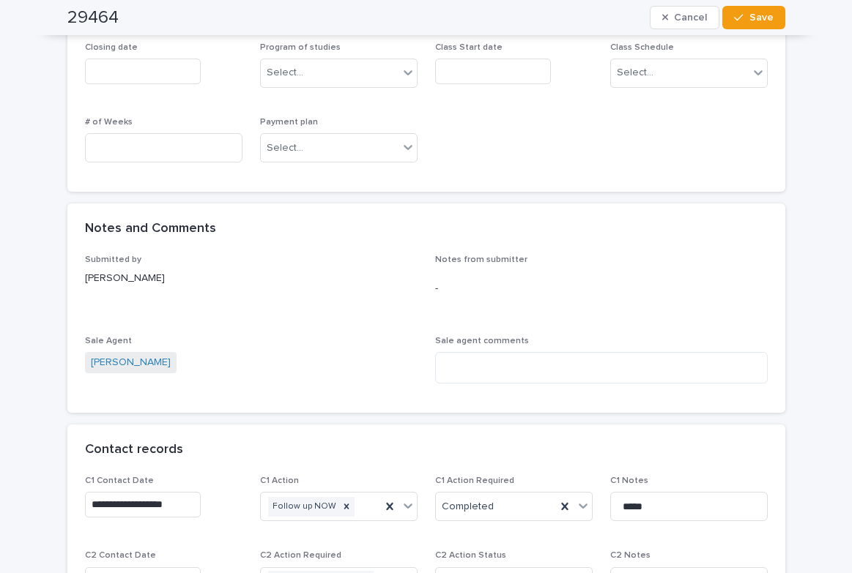
scroll to position [1245, 0]
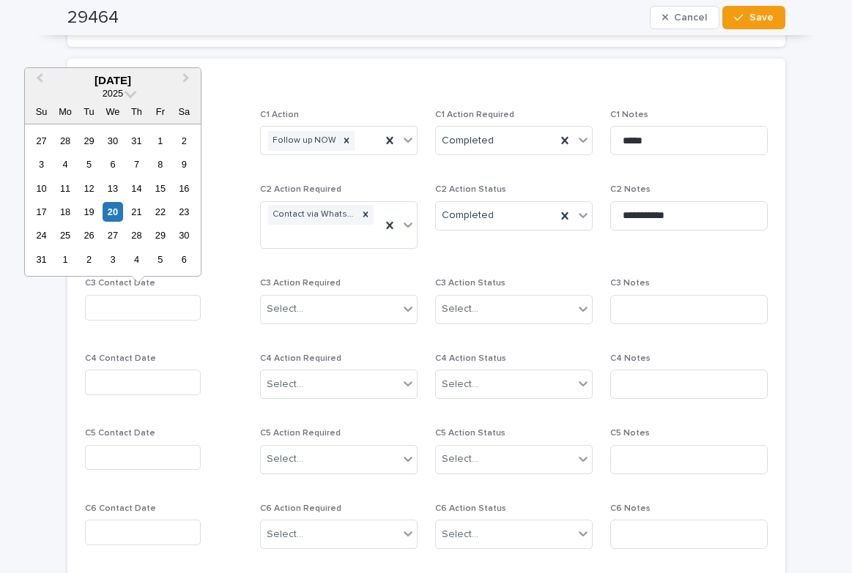
click at [132, 305] on input "text" at bounding box center [143, 308] width 116 height 26
click at [116, 213] on div "20" at bounding box center [113, 212] width 20 height 20
type input "**********"
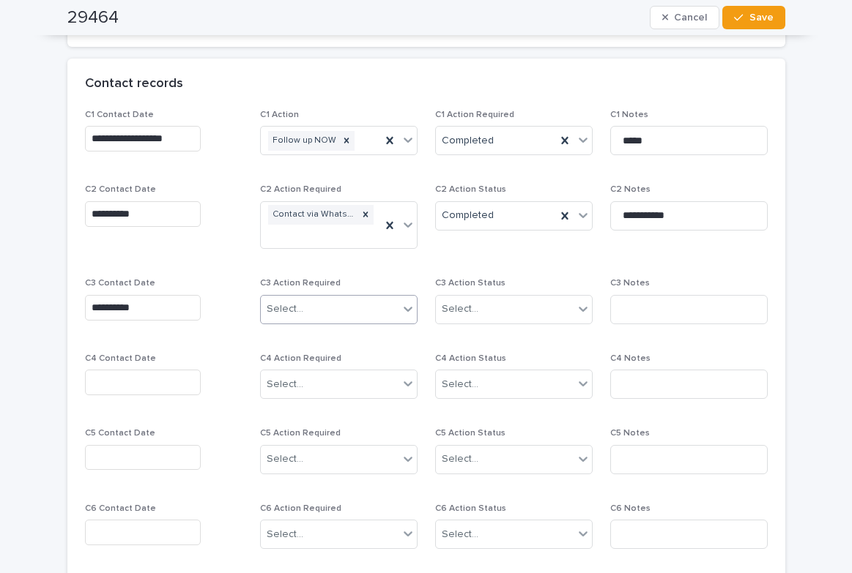
click at [284, 309] on div "Select..." at bounding box center [285, 309] width 37 height 15
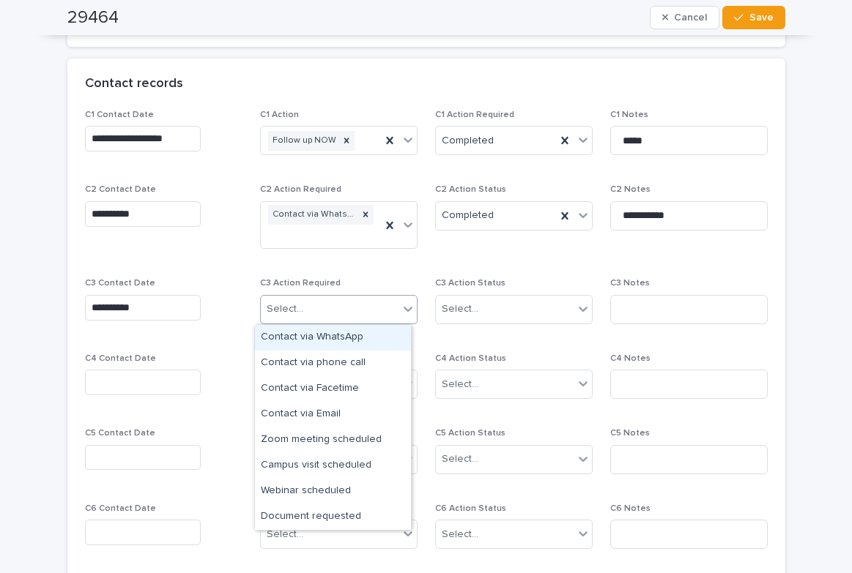
drag, startPoint x: 345, startPoint y: 335, endPoint x: 420, endPoint y: 324, distance: 76.3
click at [346, 335] on div "Contact via WhatsApp" at bounding box center [333, 338] width 156 height 26
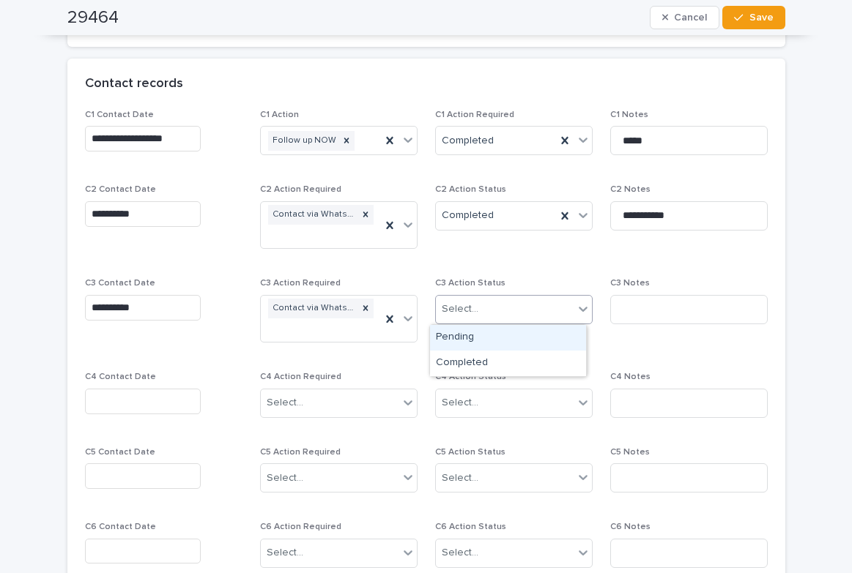
click at [458, 311] on div "Select..." at bounding box center [460, 309] width 37 height 15
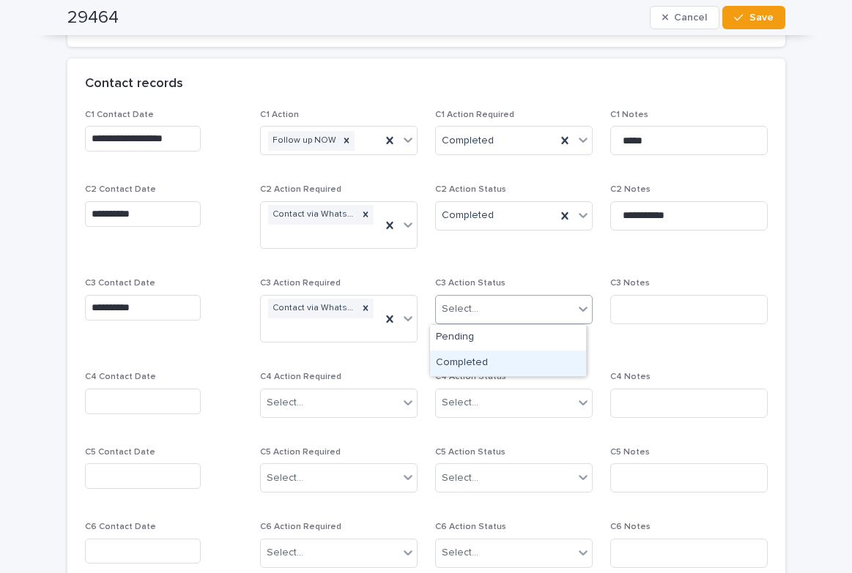
drag, startPoint x: 480, startPoint y: 350, endPoint x: 610, endPoint y: 351, distance: 130.3
click at [485, 361] on div "Completed" at bounding box center [508, 364] width 156 height 26
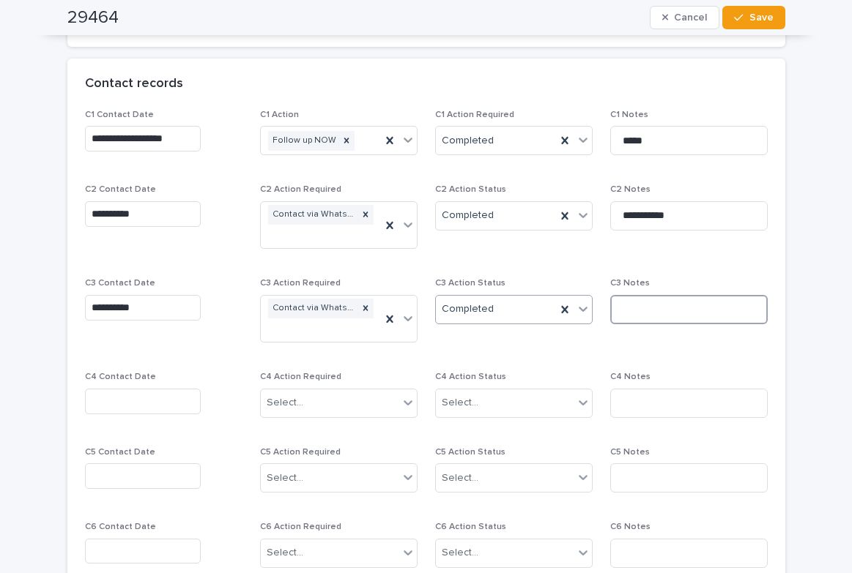
click at [642, 314] on input at bounding box center [688, 309] width 157 height 29
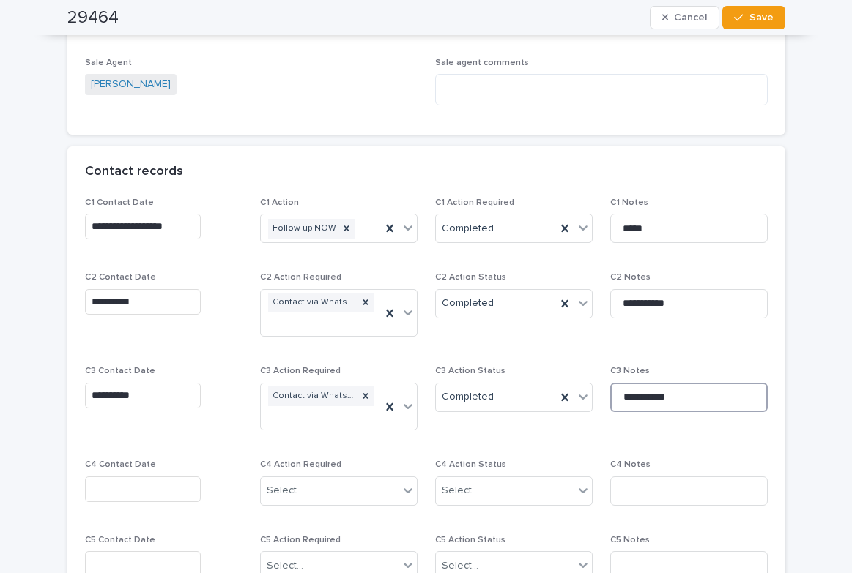
scroll to position [1172, 0]
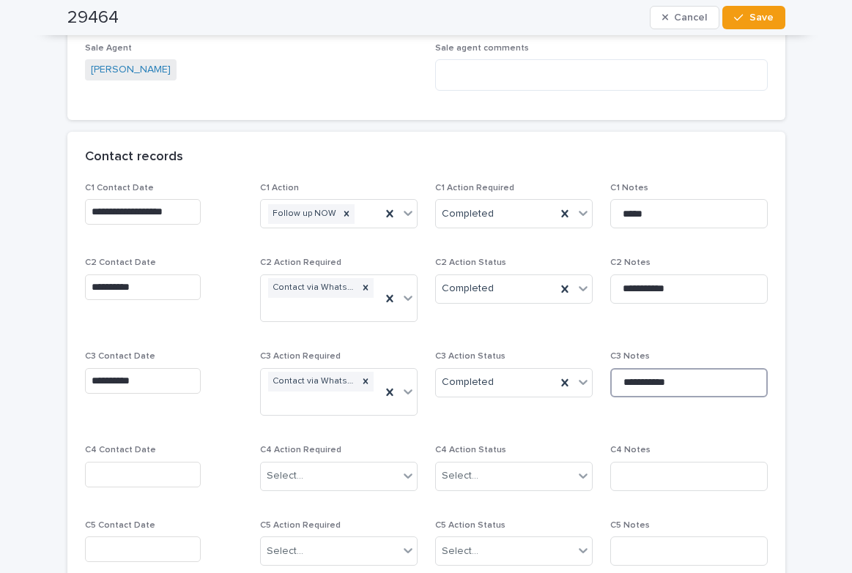
type input "**********"
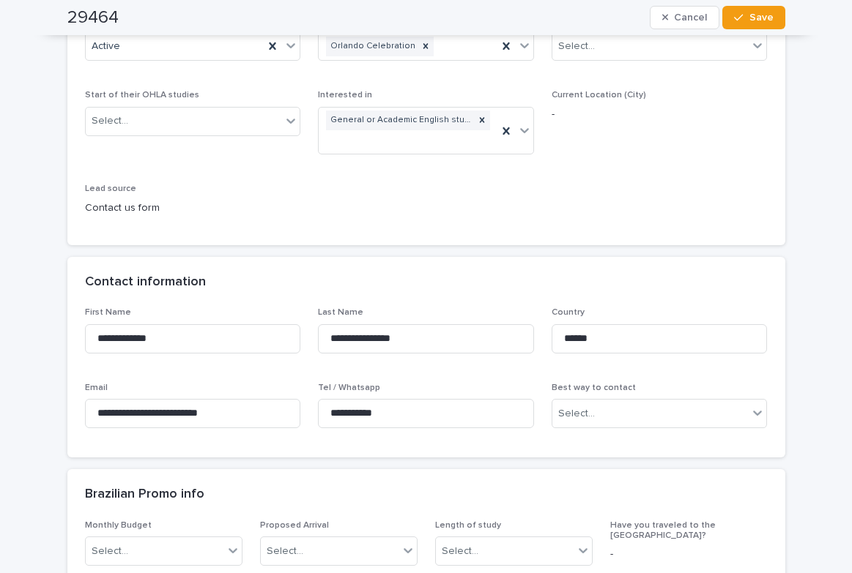
scroll to position [0, 0]
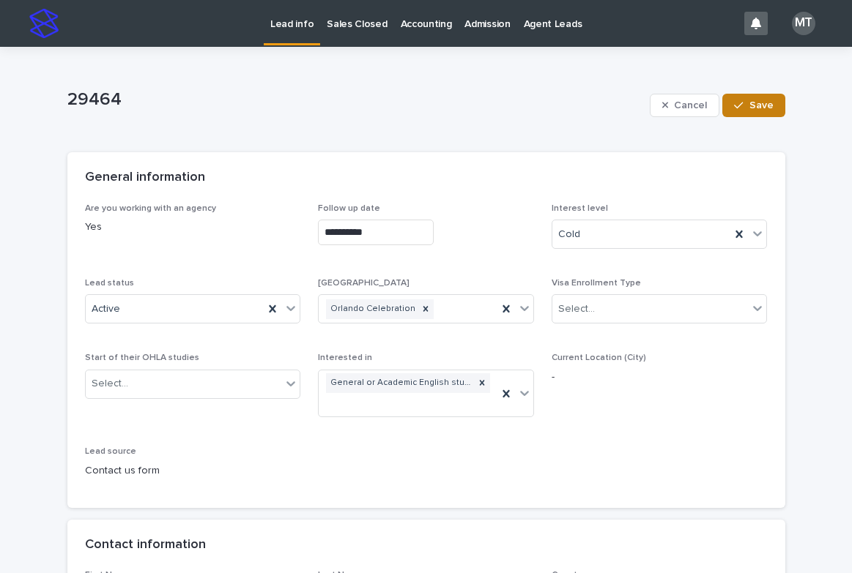
click at [746, 99] on button "Save" at bounding box center [753, 105] width 62 height 23
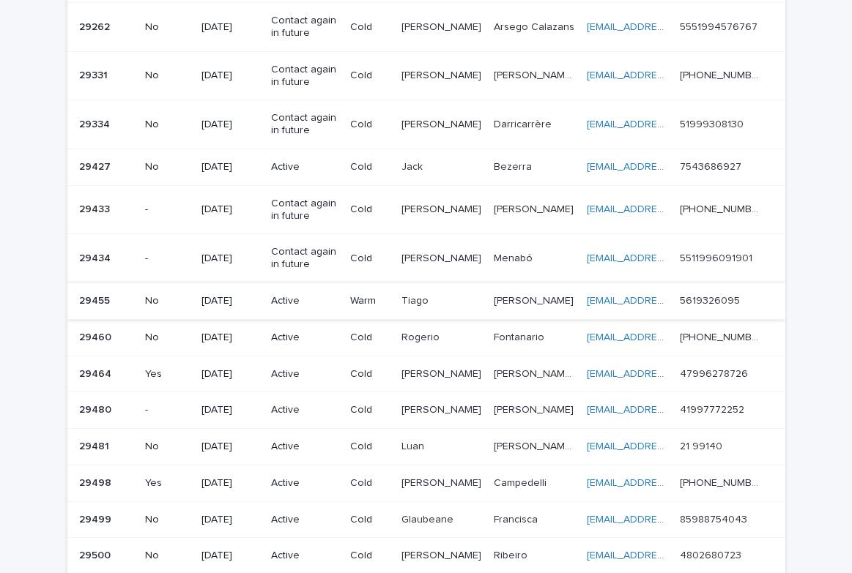
scroll to position [513, 0]
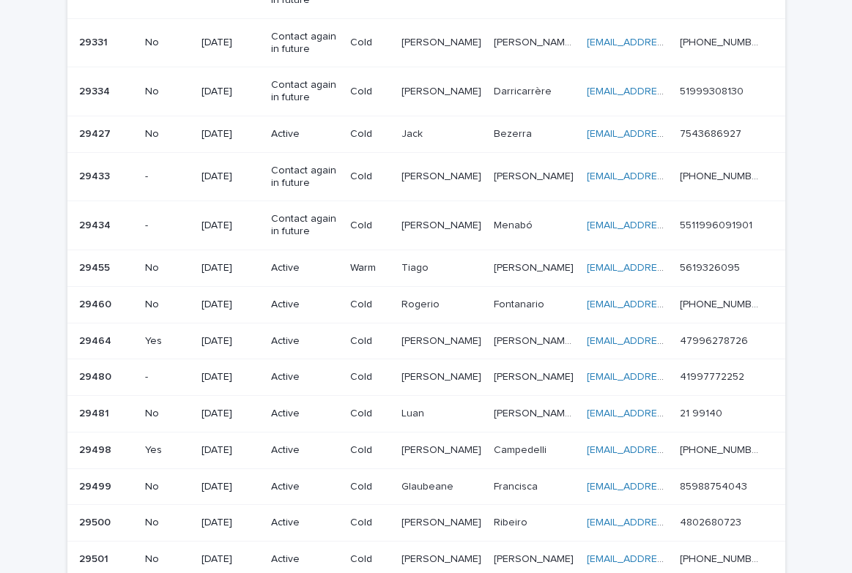
click at [417, 376] on p "[PERSON_NAME]" at bounding box center [442, 375] width 83 height 15
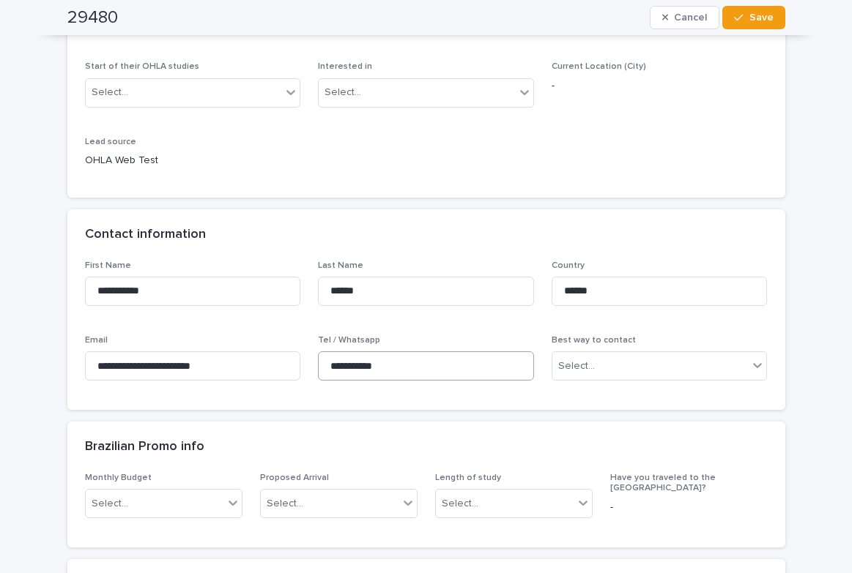
scroll to position [293, 0]
drag, startPoint x: 396, startPoint y: 360, endPoint x: 351, endPoint y: 364, distance: 45.5
click at [318, 365] on input "**********" at bounding box center [426, 364] width 216 height 29
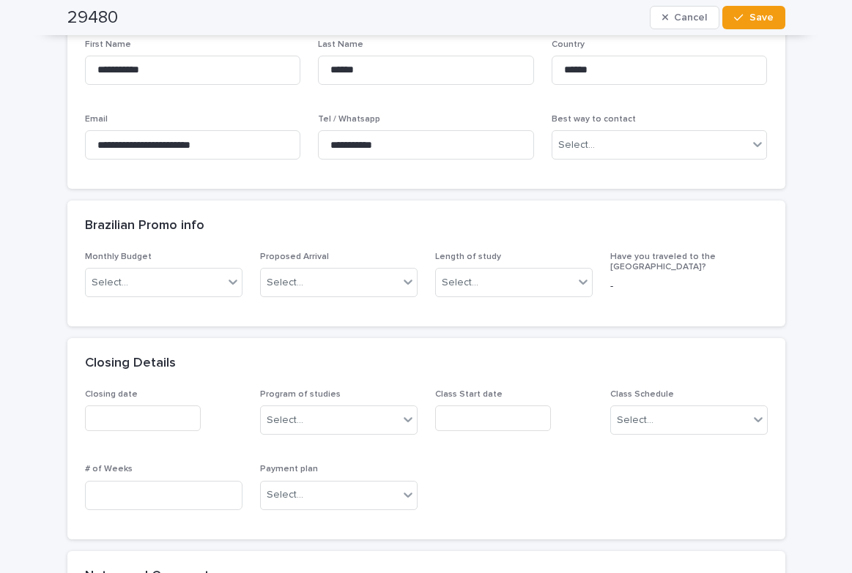
scroll to position [0, 0]
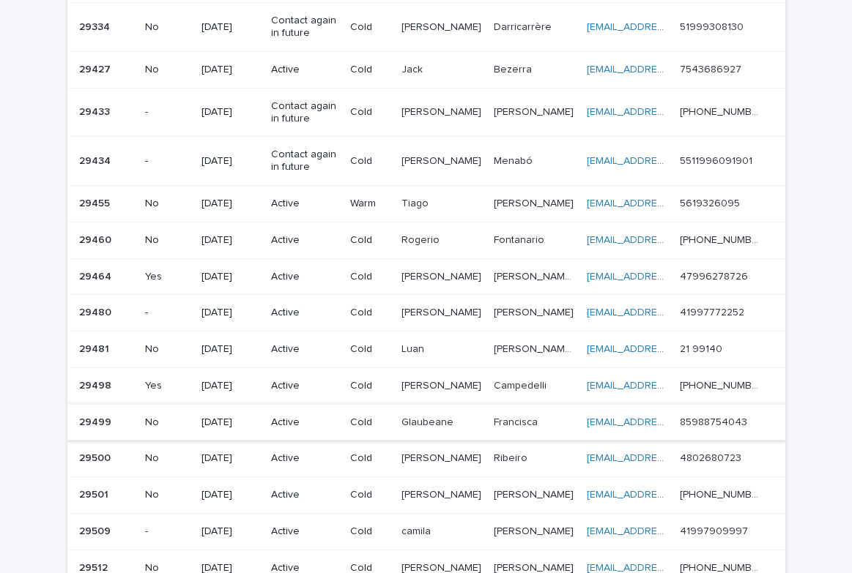
scroll to position [586, 0]
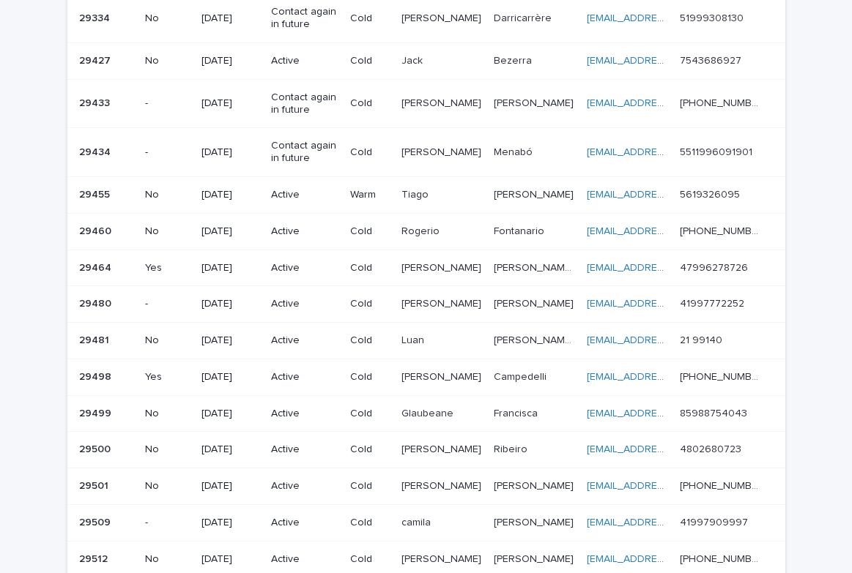
click at [422, 338] on p "Luan" at bounding box center [414, 339] width 26 height 15
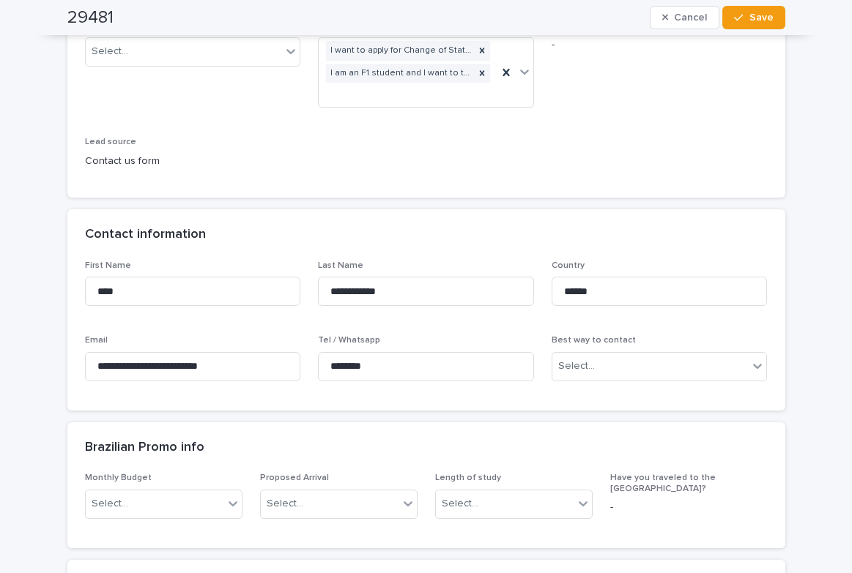
scroll to position [293, 0]
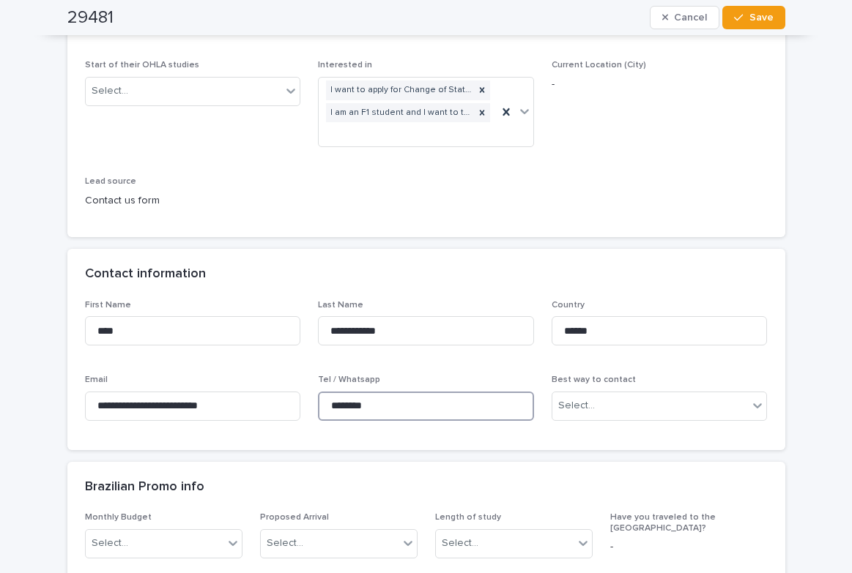
drag, startPoint x: 422, startPoint y: 411, endPoint x: 312, endPoint y: 383, distance: 113.3
click at [318, 383] on div "Tel / Whatsapp ********" at bounding box center [426, 403] width 216 height 57
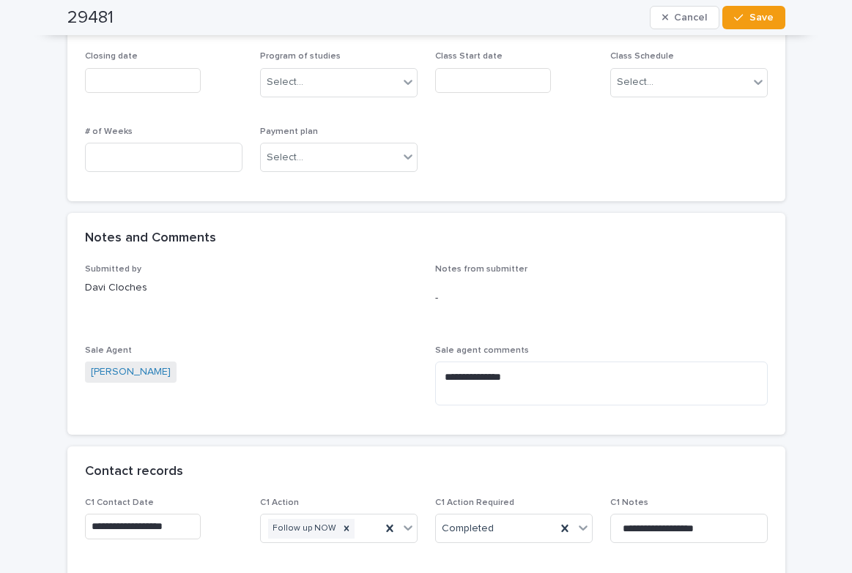
scroll to position [1098, 0]
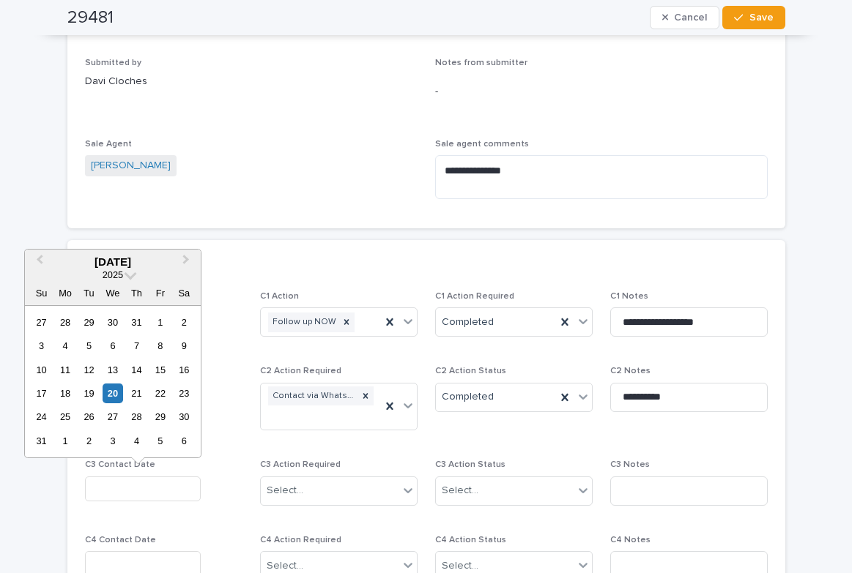
click at [150, 491] on input "text" at bounding box center [143, 490] width 116 height 26
click at [111, 392] on div "20" at bounding box center [113, 394] width 20 height 20
type input "**********"
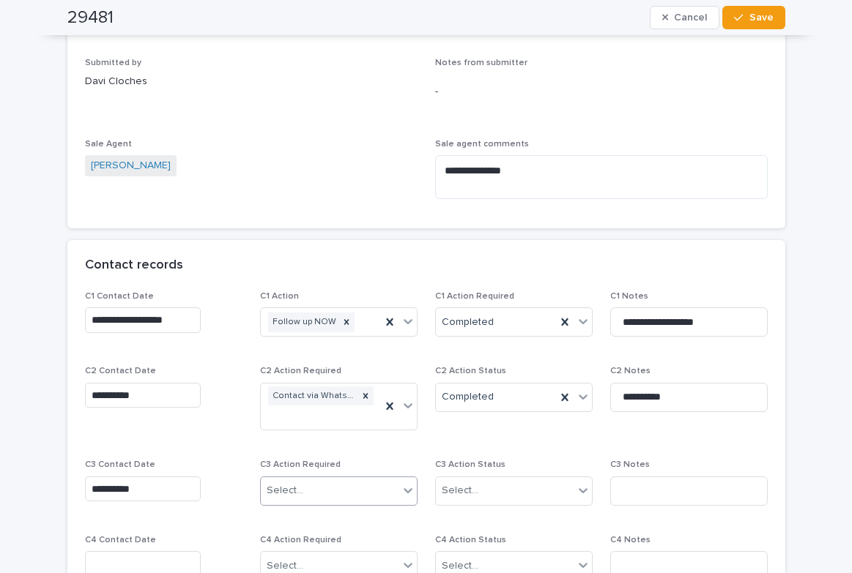
click at [275, 488] on div "Select..." at bounding box center [285, 490] width 37 height 15
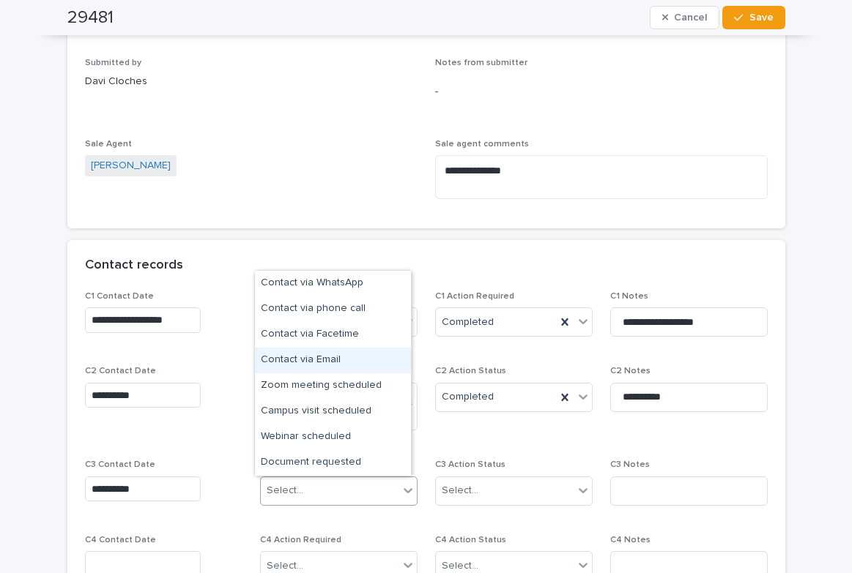
click at [319, 361] on div "Contact via Email" at bounding box center [333, 361] width 156 height 26
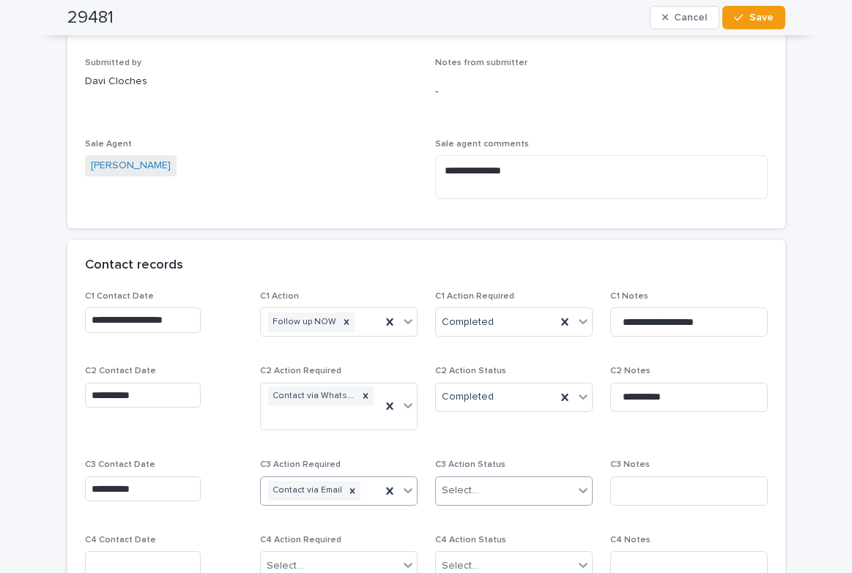
click at [518, 478] on div "Select..." at bounding box center [513, 491] width 157 height 29
click at [488, 539] on div "Completed" at bounding box center [508, 545] width 156 height 26
click at [649, 486] on input at bounding box center [688, 491] width 157 height 29
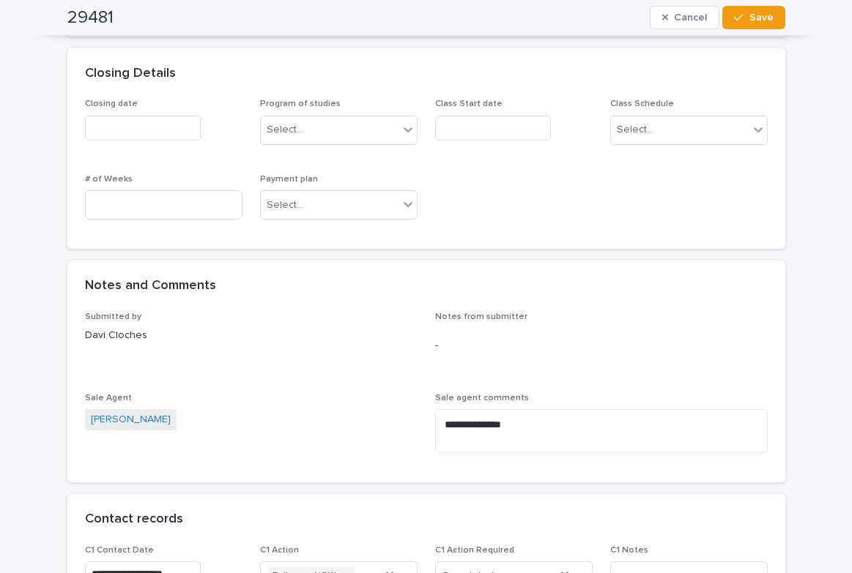
scroll to position [879, 0]
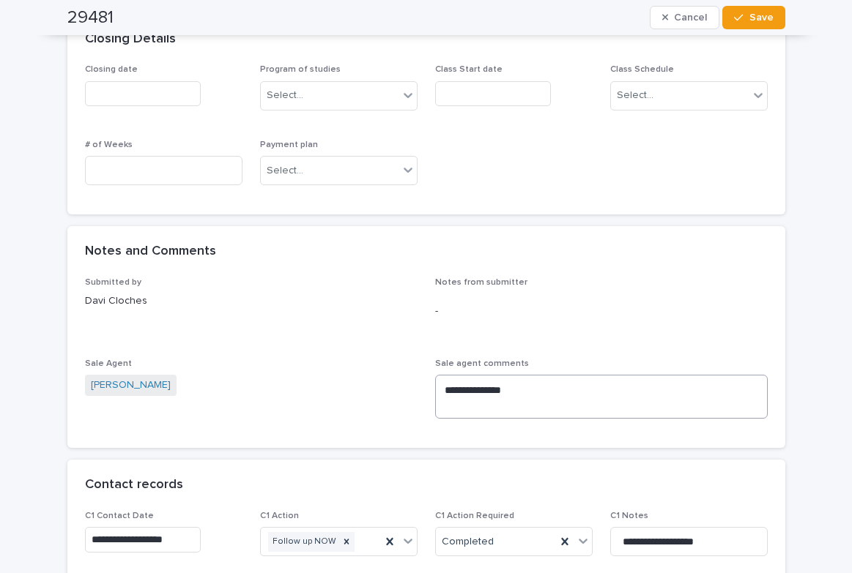
type input "**********"
click at [438, 391] on textarea "**********" at bounding box center [601, 397] width 332 height 44
click at [592, 391] on textarea "**********" at bounding box center [601, 397] width 332 height 44
drag, startPoint x: 500, startPoint y: 385, endPoint x: 518, endPoint y: 395, distance: 20.3
click at [501, 385] on textarea "**********" at bounding box center [601, 397] width 332 height 44
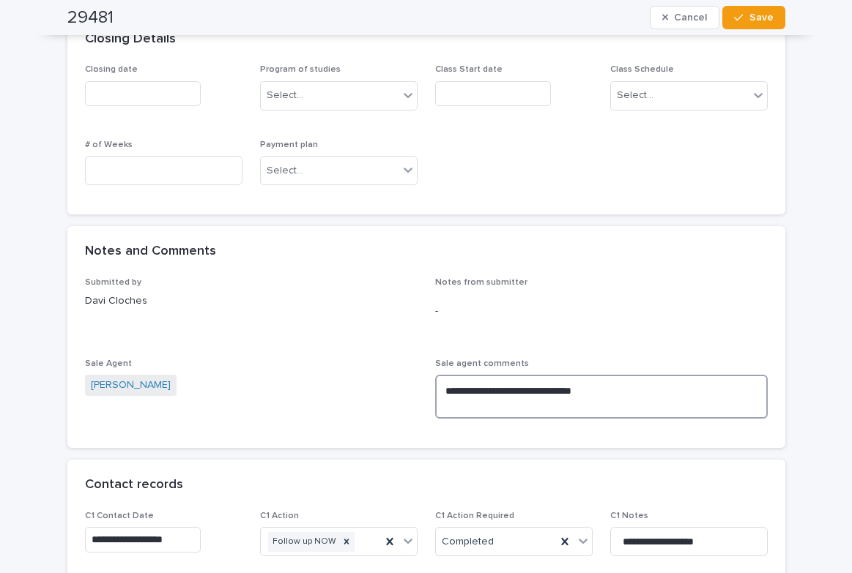
click at [614, 418] on textarea "**********" at bounding box center [601, 397] width 332 height 44
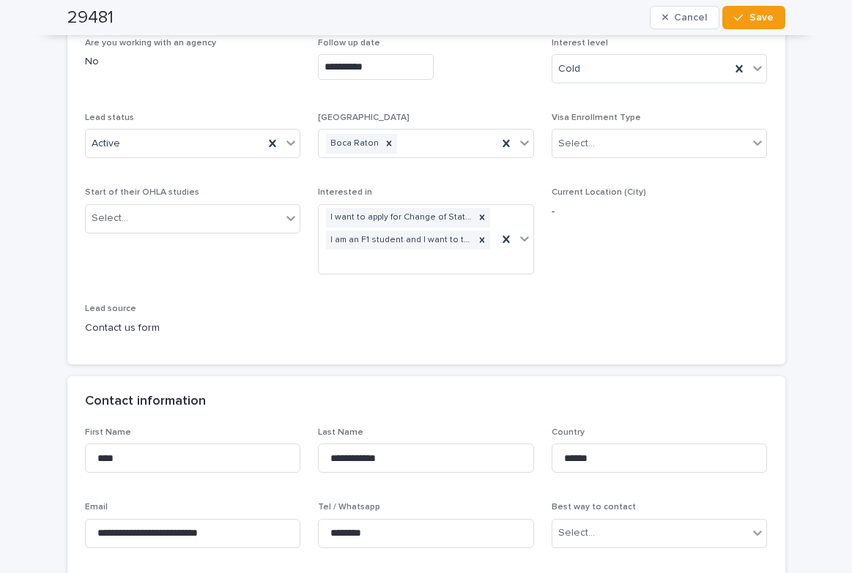
scroll to position [146, 0]
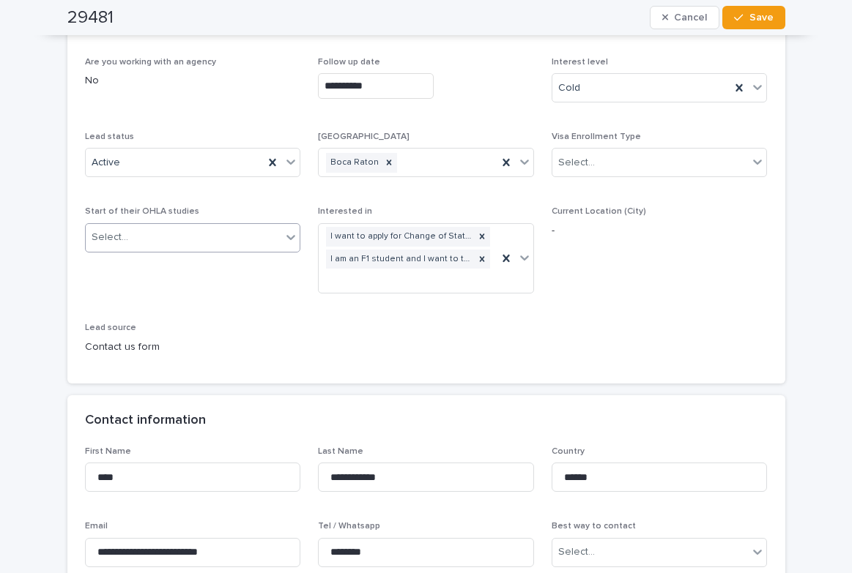
type textarea "**********"
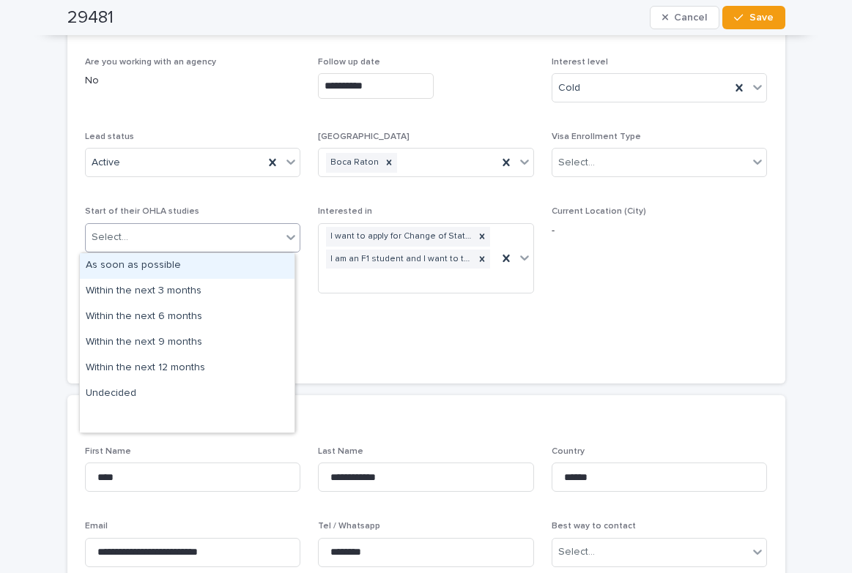
click at [242, 231] on div "Select..." at bounding box center [184, 238] width 196 height 24
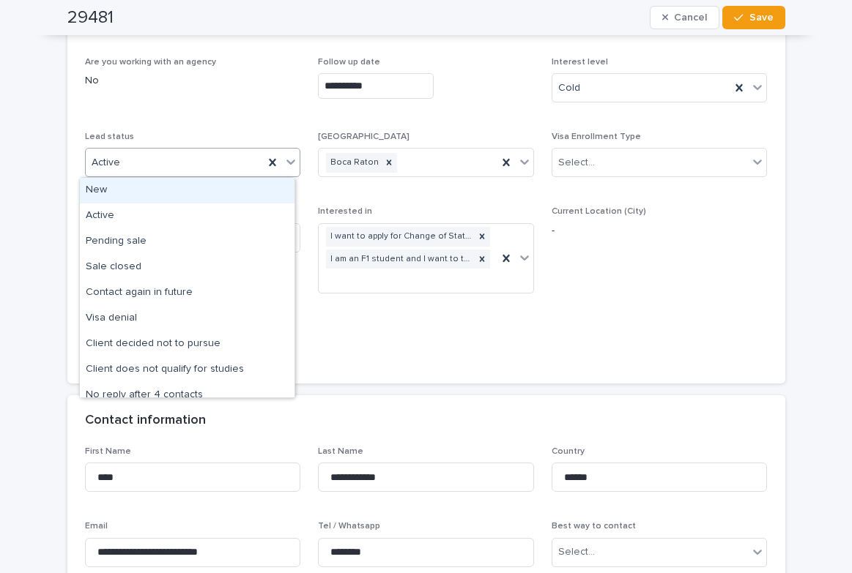
click at [242, 157] on div "Active" at bounding box center [175, 163] width 179 height 24
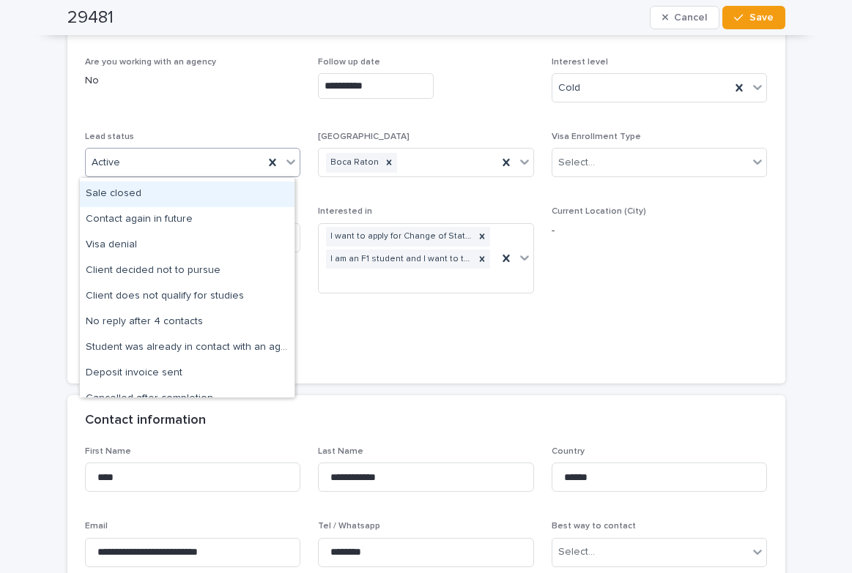
scroll to position [113, 0]
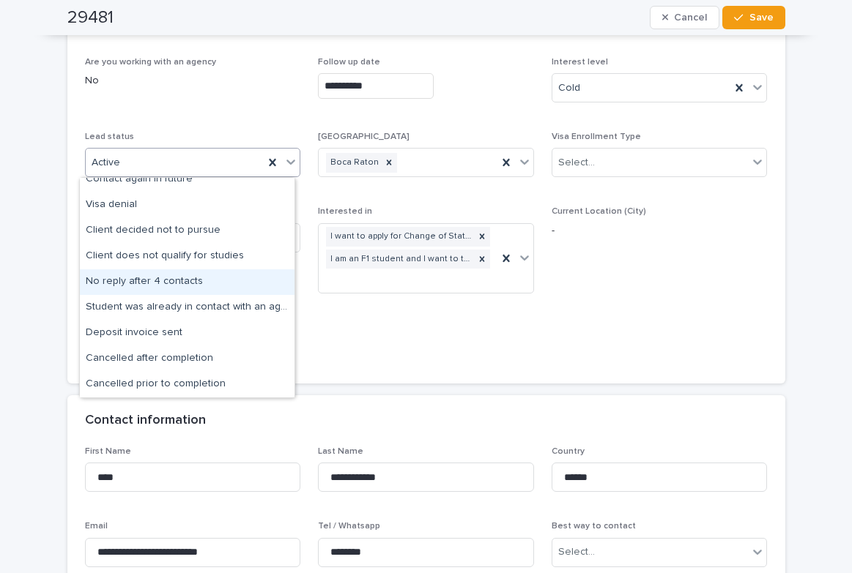
click at [129, 282] on div "No reply after 4 contacts" at bounding box center [187, 282] width 215 height 26
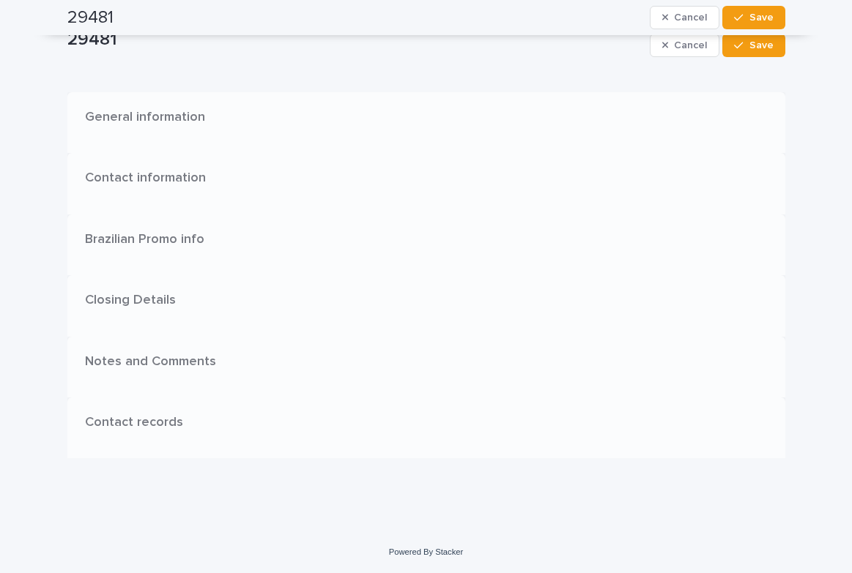
scroll to position [0, 0]
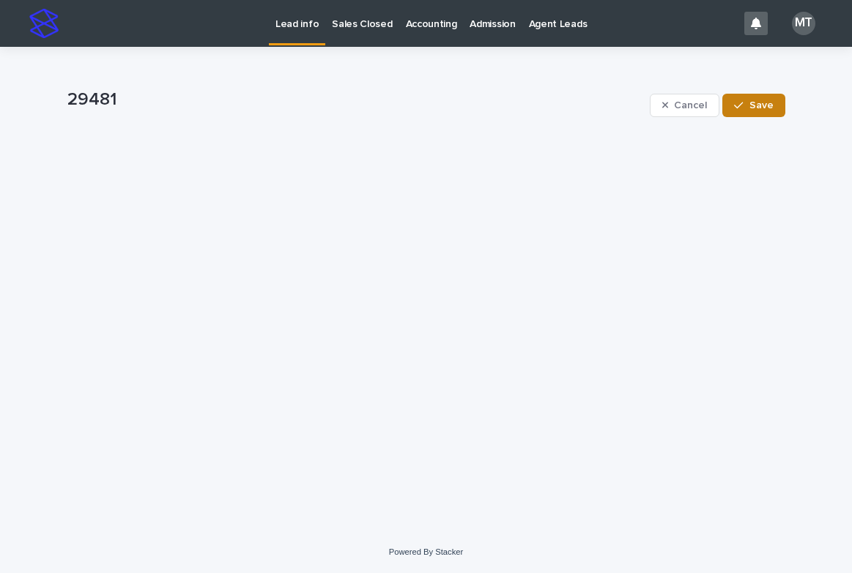
click at [765, 103] on span "Save" at bounding box center [761, 105] width 24 height 10
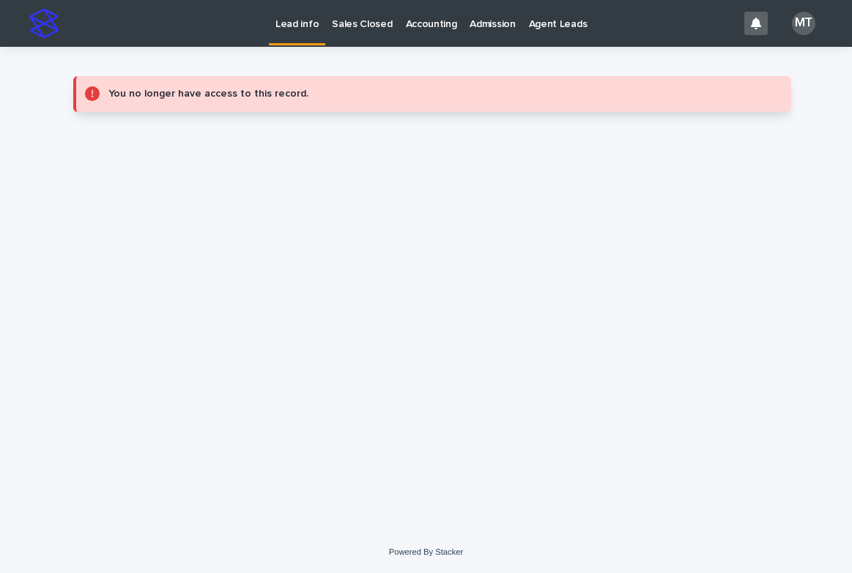
click at [301, 22] on p "Lead info" at bounding box center [296, 15] width 43 height 31
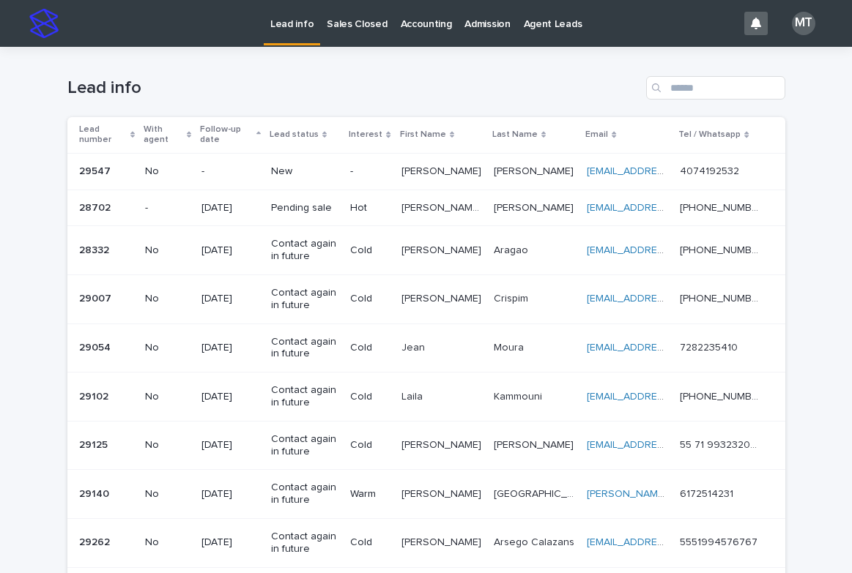
click at [422, 171] on p at bounding box center [441, 171] width 81 height 12
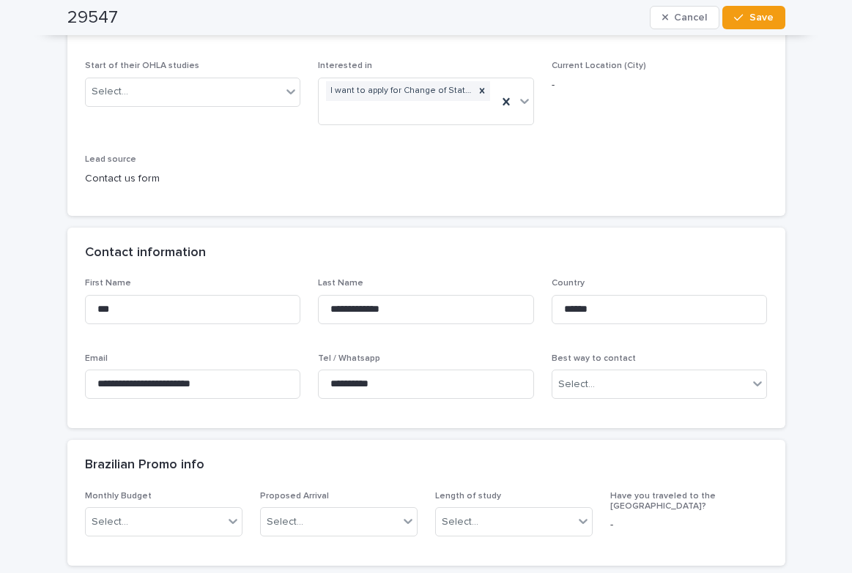
scroll to position [293, 0]
drag, startPoint x: 406, startPoint y: 387, endPoint x: 337, endPoint y: 382, distance: 69.7
click at [288, 379] on div "**********" at bounding box center [426, 344] width 682 height 133
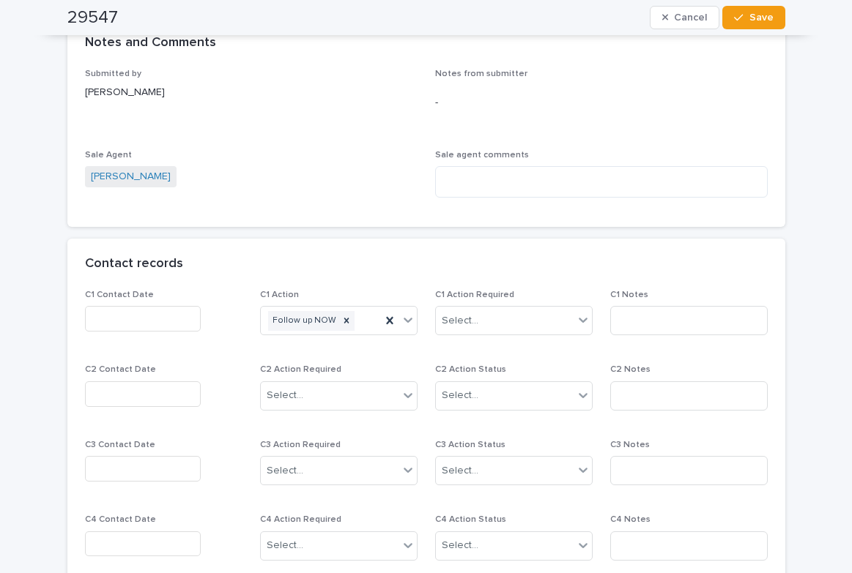
scroll to position [1098, 0]
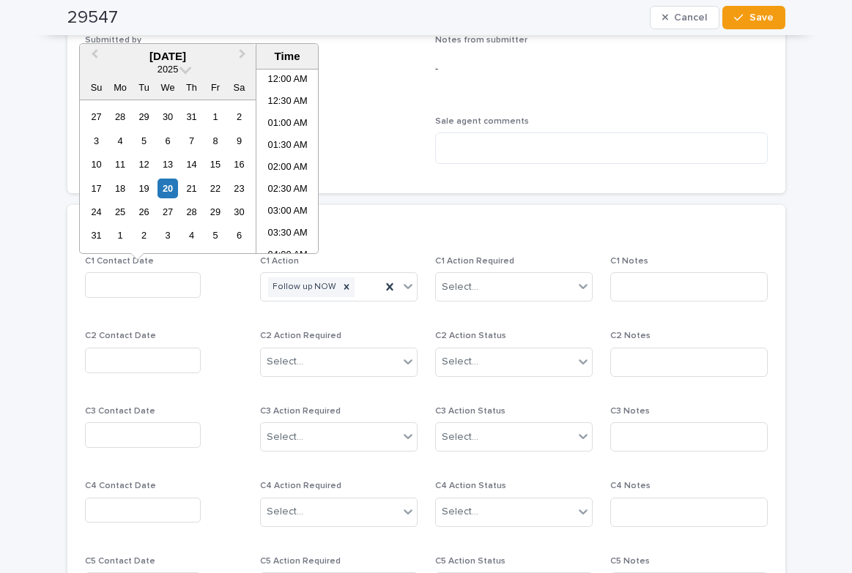
click at [168, 277] on input "text" at bounding box center [143, 285] width 116 height 26
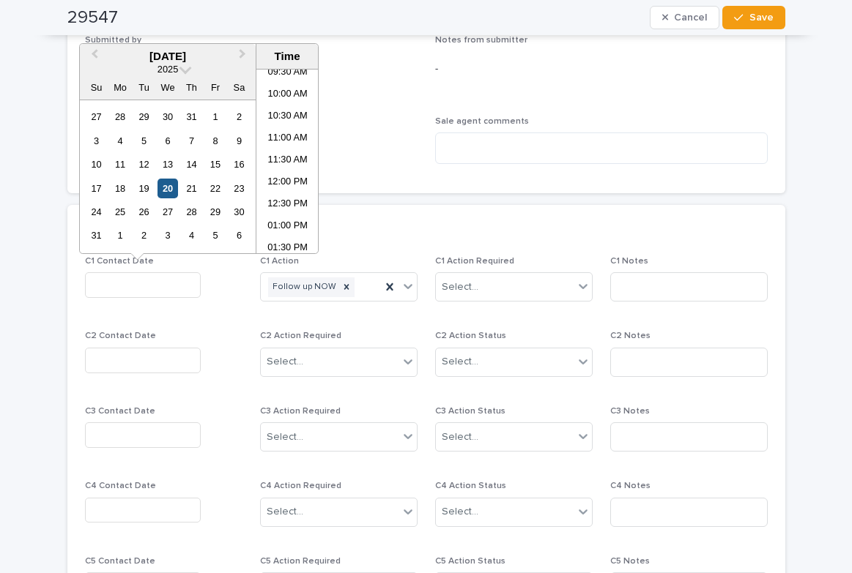
click at [162, 187] on div "20" at bounding box center [167, 189] width 20 height 20
click at [279, 185] on li "12:00 PM" at bounding box center [287, 183] width 62 height 22
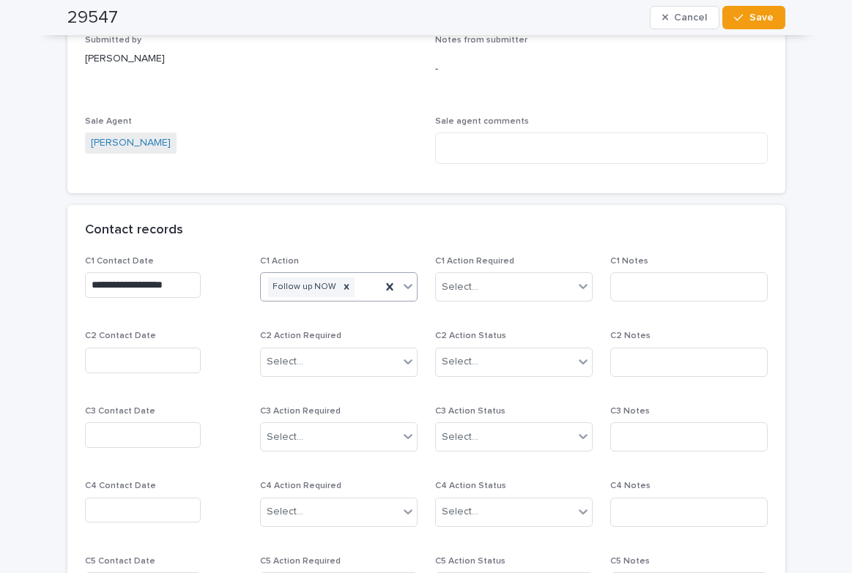
type input "**********"
click at [455, 282] on div "Select..." at bounding box center [460, 287] width 37 height 15
drag, startPoint x: 470, startPoint y: 333, endPoint x: 561, endPoint y: 332, distance: 90.8
click at [476, 333] on div "Completed" at bounding box center [508, 341] width 156 height 26
drag, startPoint x: 640, startPoint y: 287, endPoint x: 677, endPoint y: 261, distance: 45.1
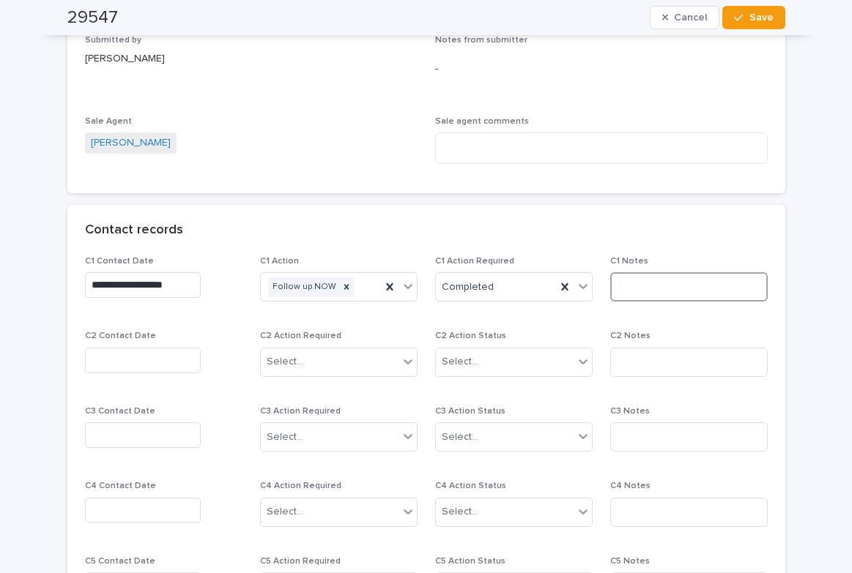
click at [649, 283] on input at bounding box center [688, 286] width 157 height 29
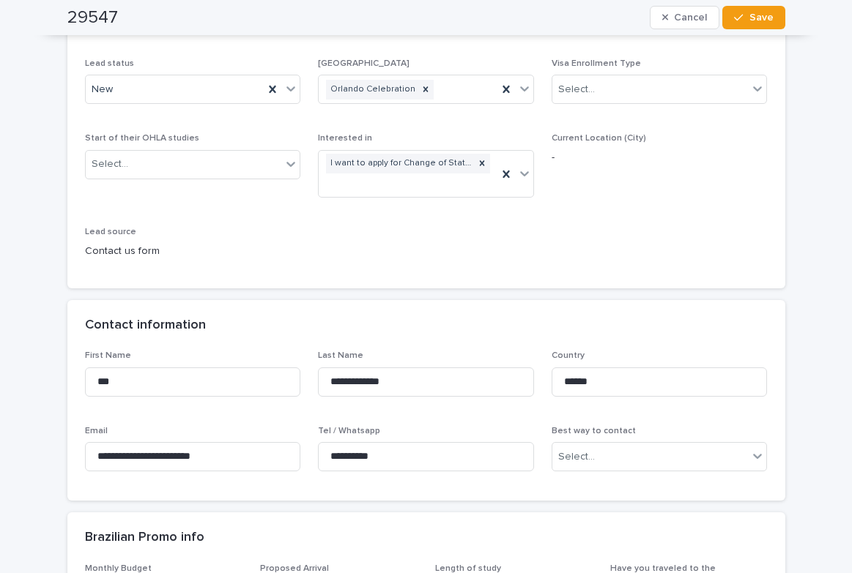
scroll to position [0, 0]
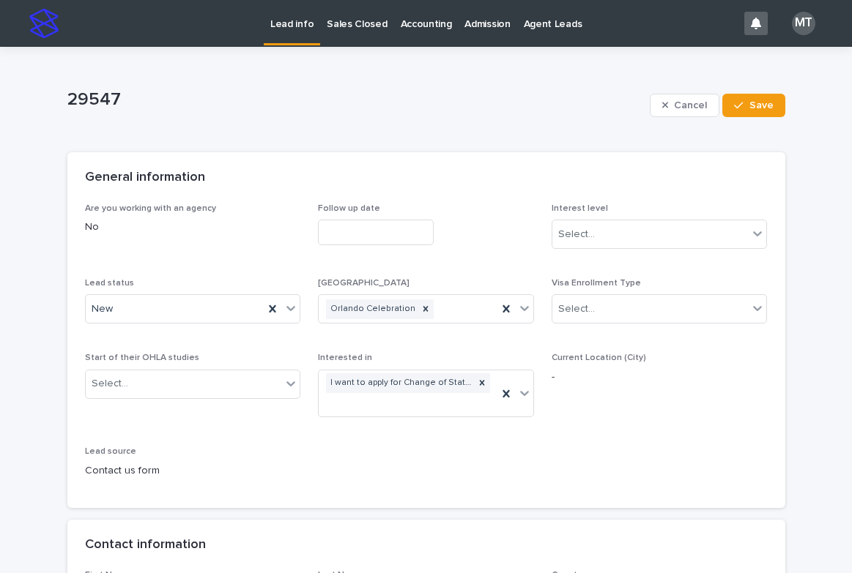
type input "*****"
click at [338, 234] on input "text" at bounding box center [376, 233] width 116 height 26
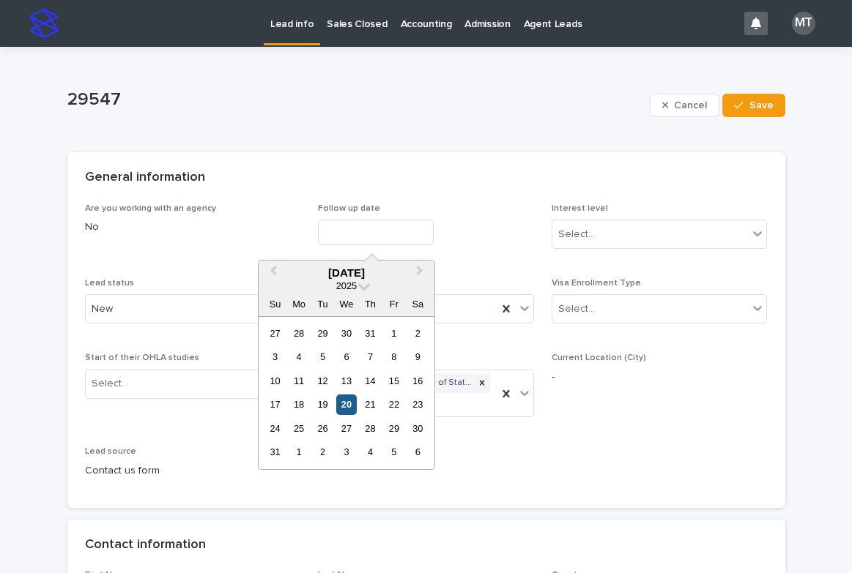
drag, startPoint x: 343, startPoint y: 401, endPoint x: 565, endPoint y: 226, distance: 282.4
click at [351, 401] on div "20" at bounding box center [346, 405] width 20 height 20
type input "**********"
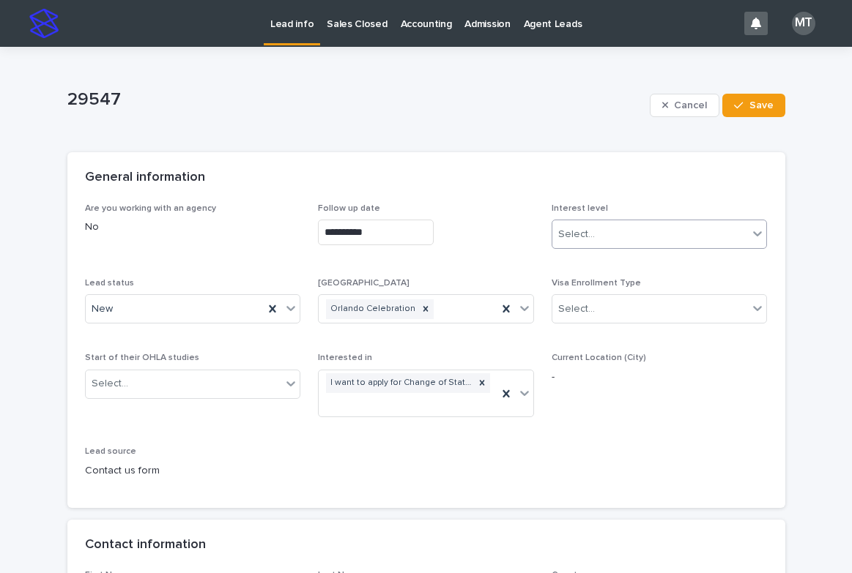
click at [587, 234] on div "Select..." at bounding box center [576, 234] width 37 height 15
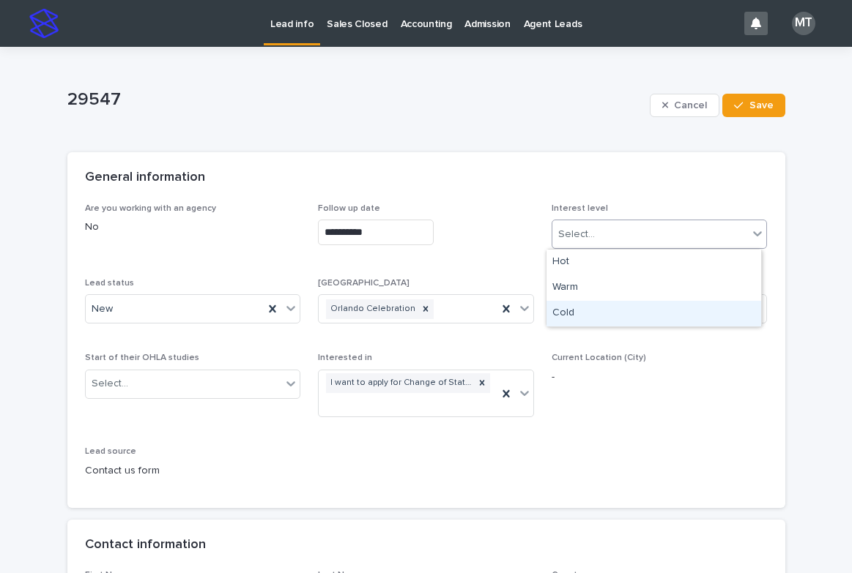
click at [579, 313] on div "Cold" at bounding box center [653, 314] width 215 height 26
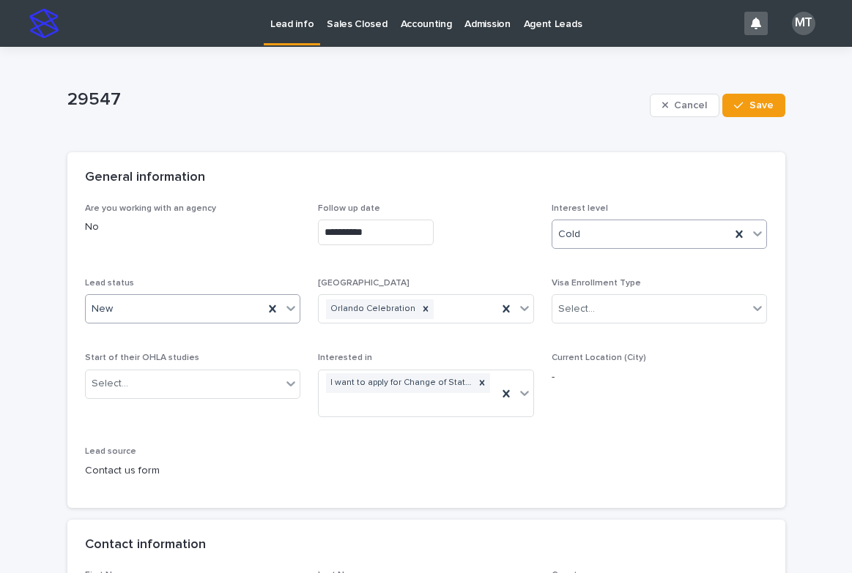
click at [162, 308] on div "New" at bounding box center [175, 309] width 179 height 24
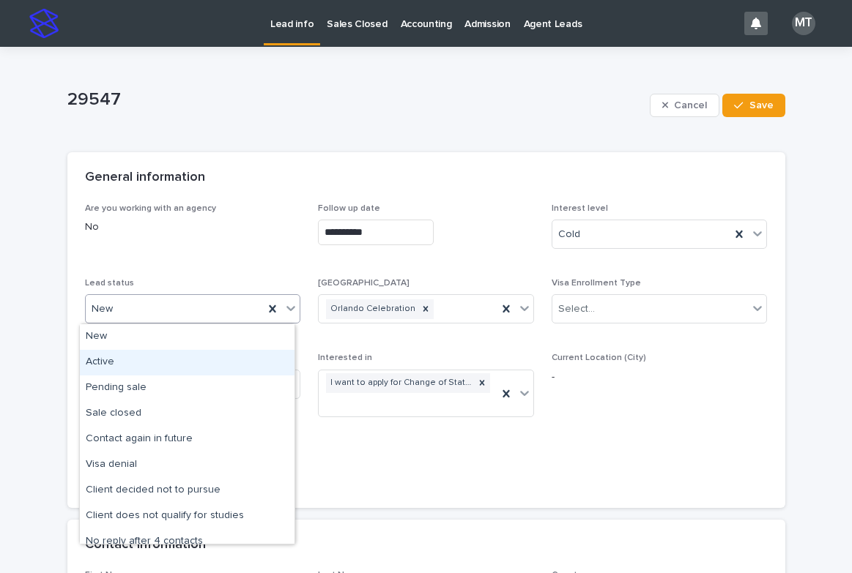
drag, startPoint x: 79, startPoint y: 361, endPoint x: 205, endPoint y: 336, distance: 128.4
click at [96, 362] on div "Active" at bounding box center [187, 363] width 215 height 26
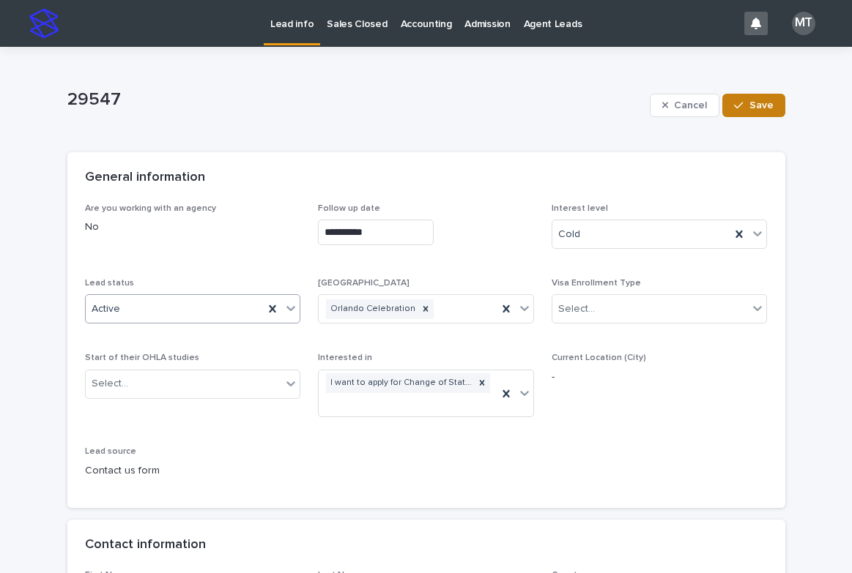
click at [749, 103] on span "Save" at bounding box center [761, 105] width 24 height 10
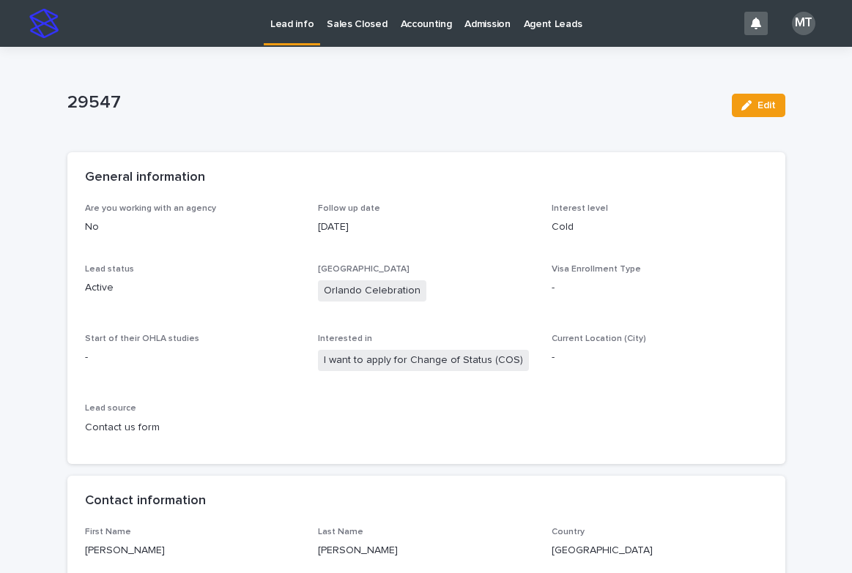
click at [294, 17] on p "Lead info" at bounding box center [291, 15] width 43 height 31
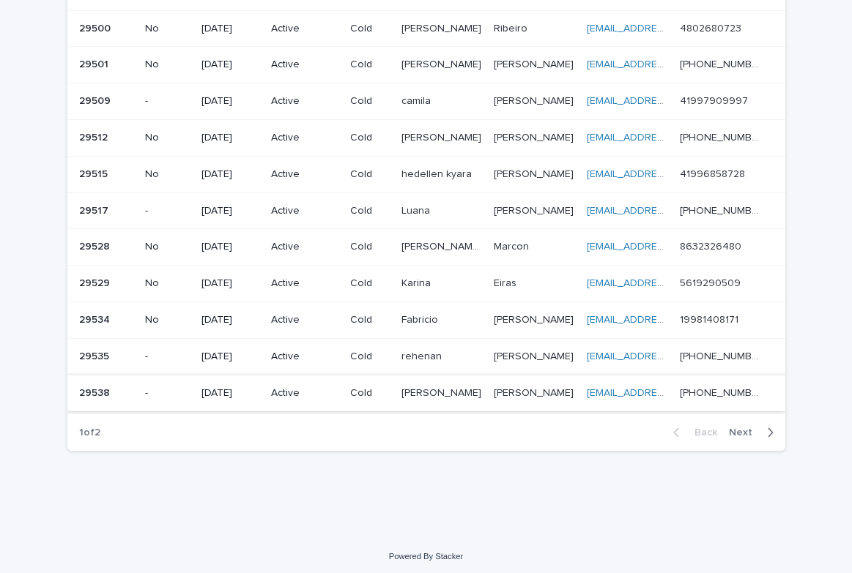
scroll to position [975, 0]
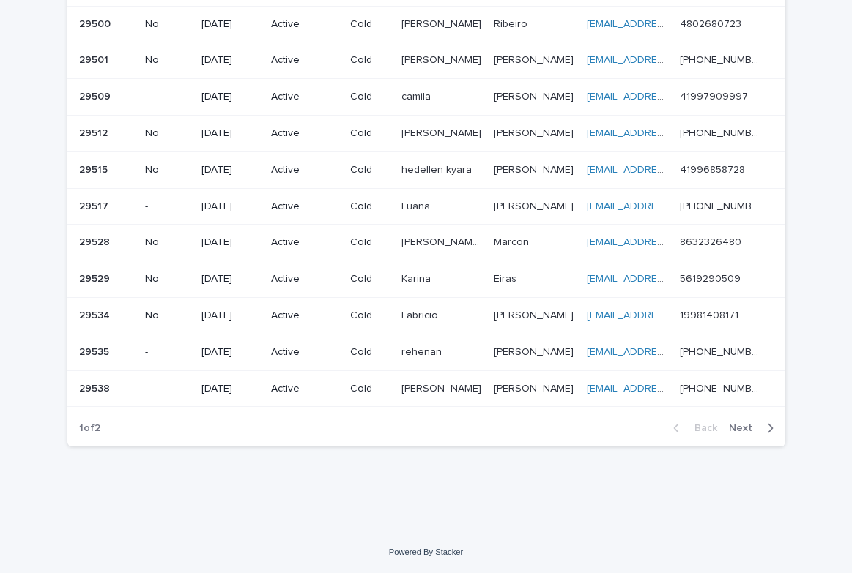
click at [731, 428] on span "Next" at bounding box center [745, 428] width 32 height 10
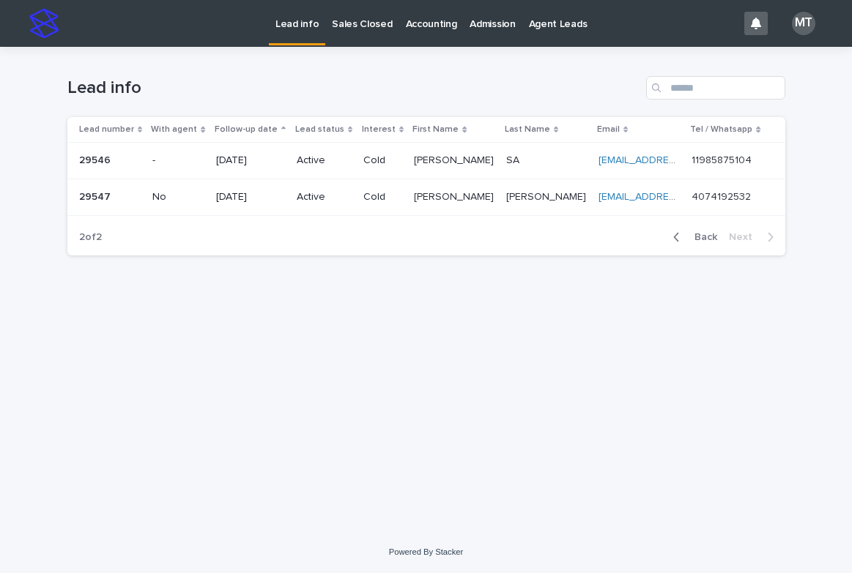
click at [589, 410] on div "Loading... Saving… Loading... Saving… Lead info Lead number With agent Follow-u…" at bounding box center [426, 271] width 732 height 448
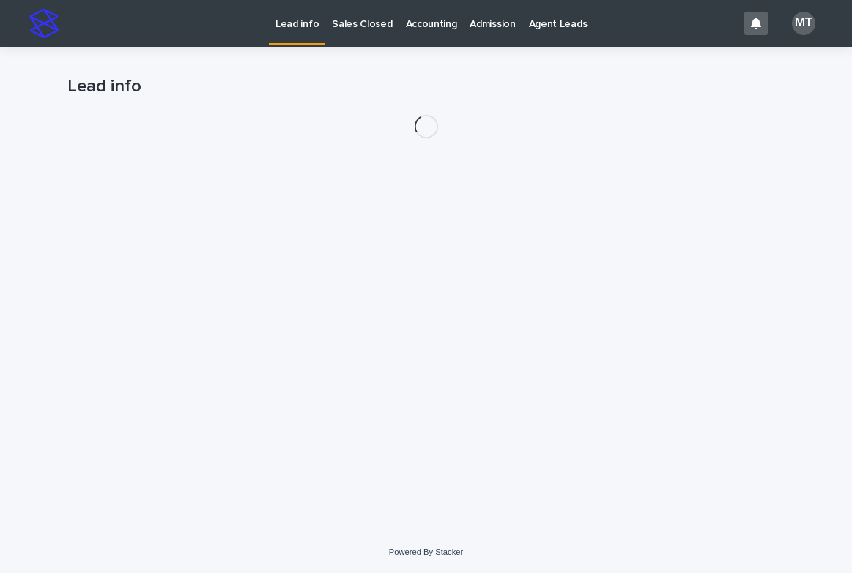
click at [369, 23] on p "Sales Closed" at bounding box center [362, 15] width 60 height 31
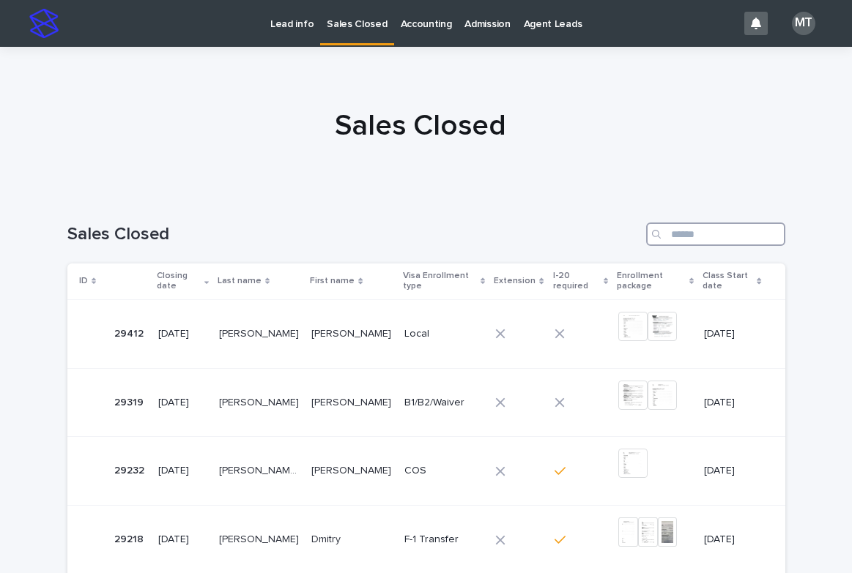
click at [706, 228] on input "Search" at bounding box center [715, 234] width 139 height 23
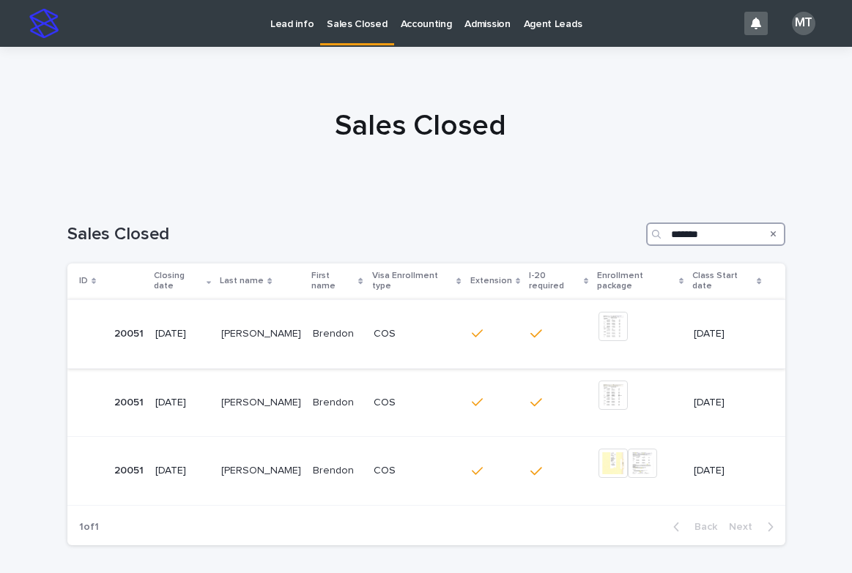
type input "*******"
click at [373, 328] on p "COS" at bounding box center [413, 334] width 81 height 12
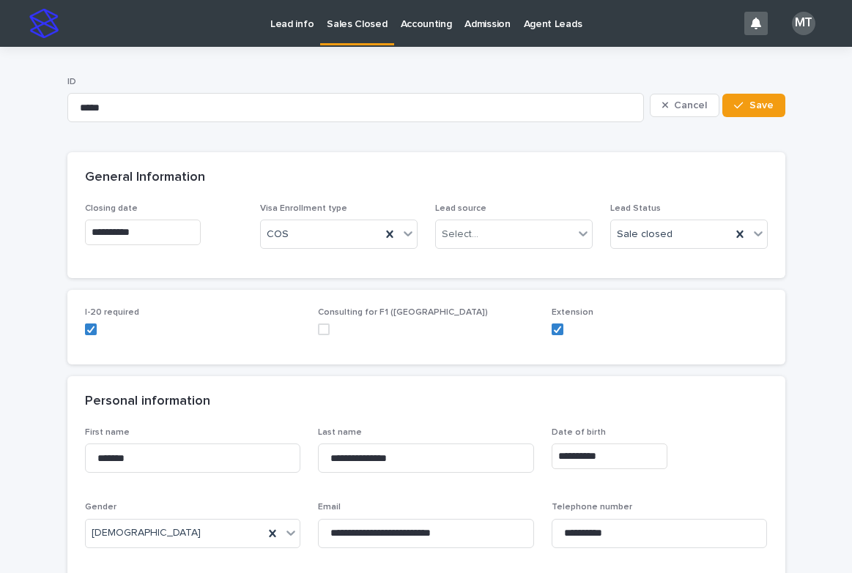
click at [271, 22] on p "Lead info" at bounding box center [291, 15] width 43 height 31
